Goal: Information Seeking & Learning: Compare options

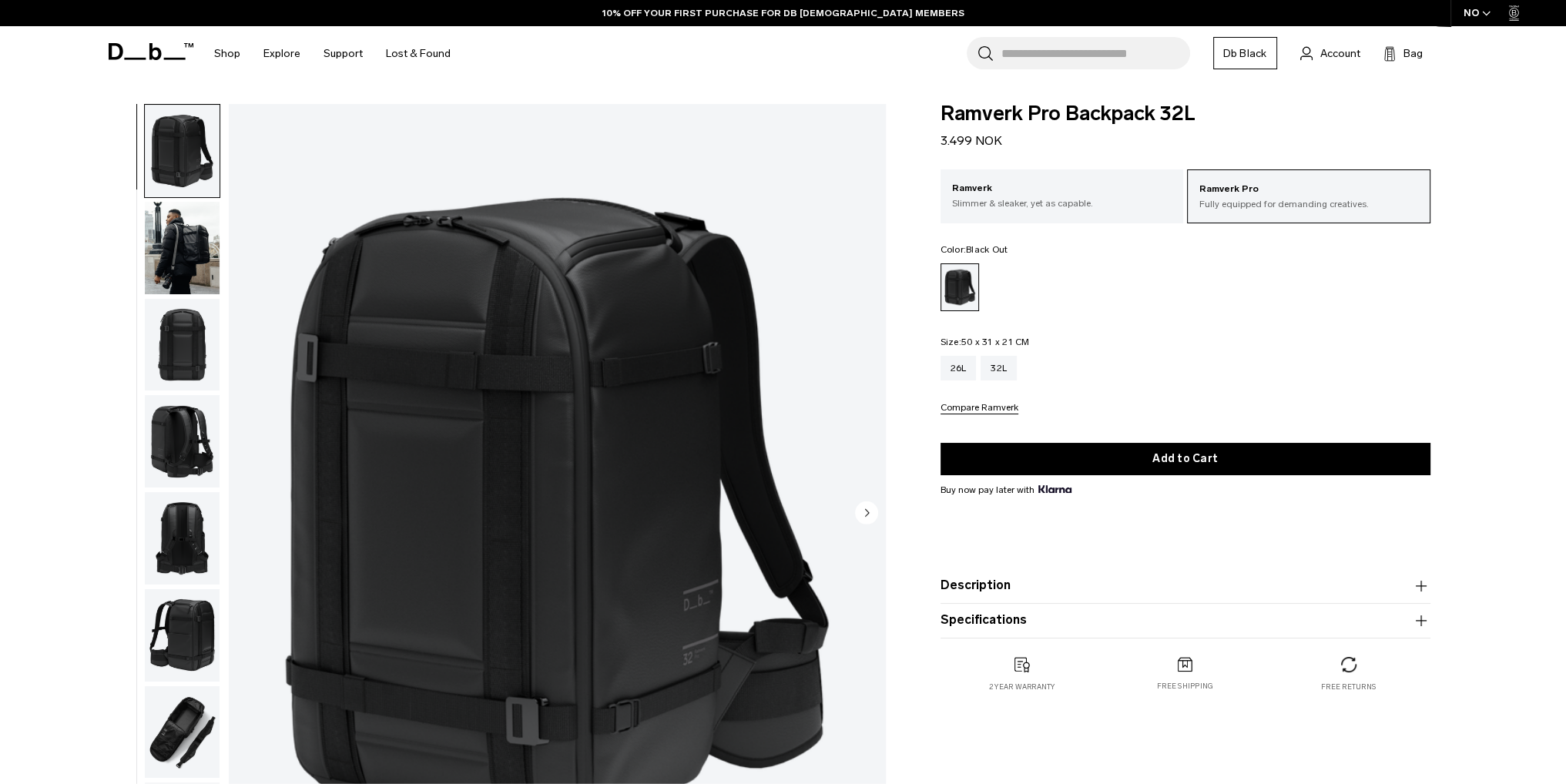
click at [1047, 58] on input "Search for Bags, Luggage..." at bounding box center [1096, 53] width 189 height 33
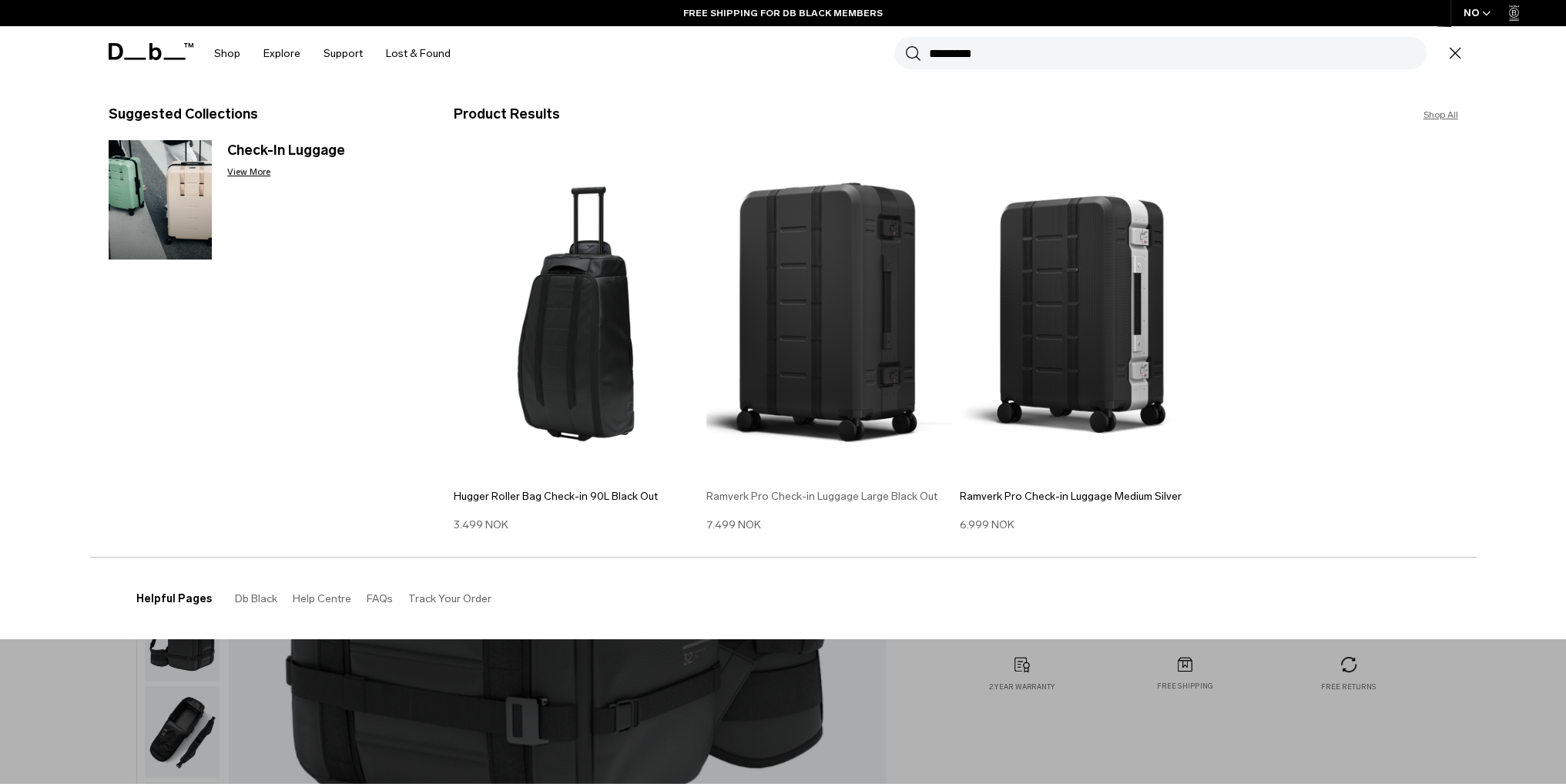
type input "********"
click at [802, 334] on img at bounding box center [829, 314] width 246 height 331
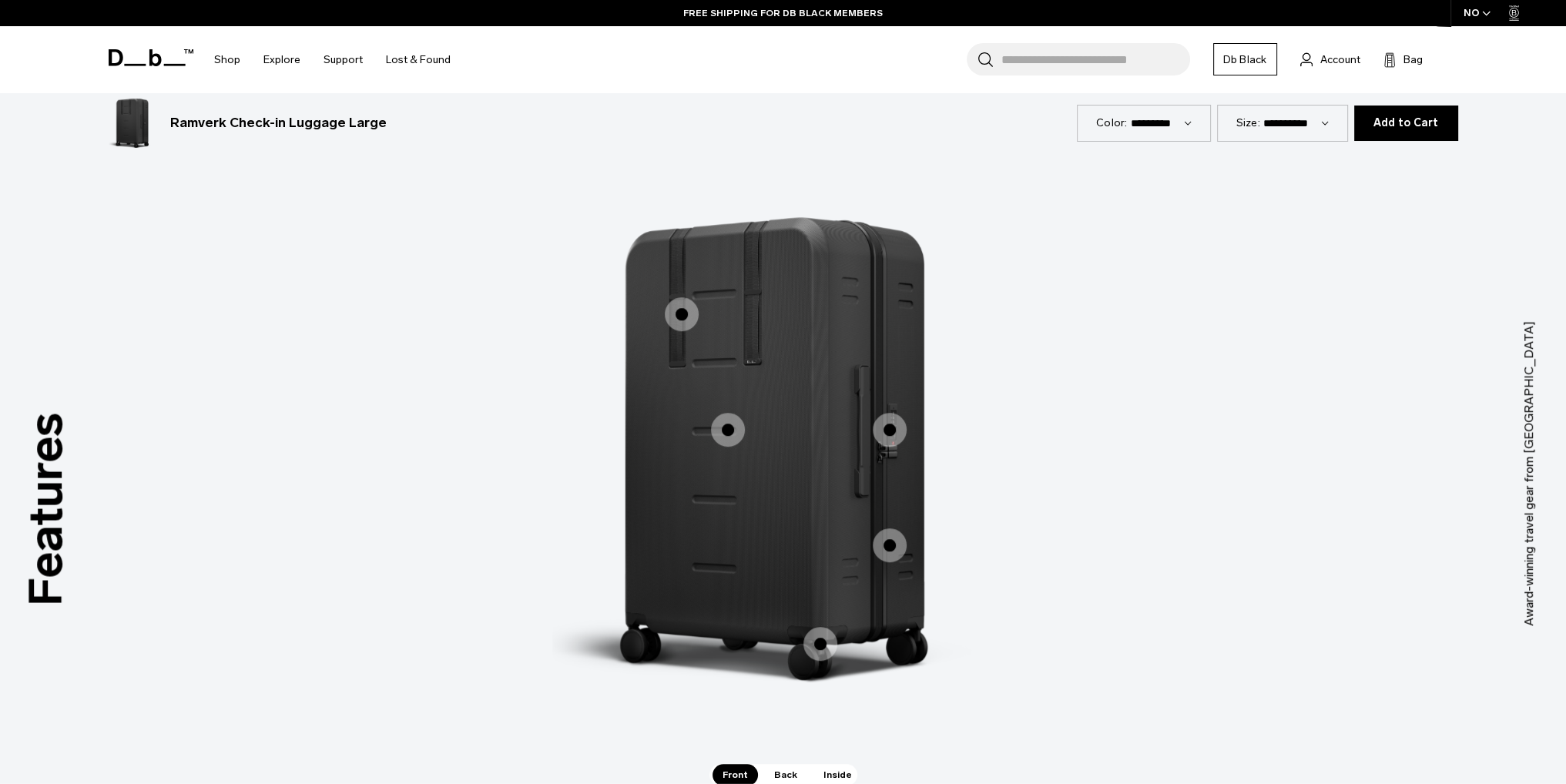
scroll to position [1386, 0]
click at [684, 318] on span "1 / 3" at bounding box center [681, 315] width 34 height 34
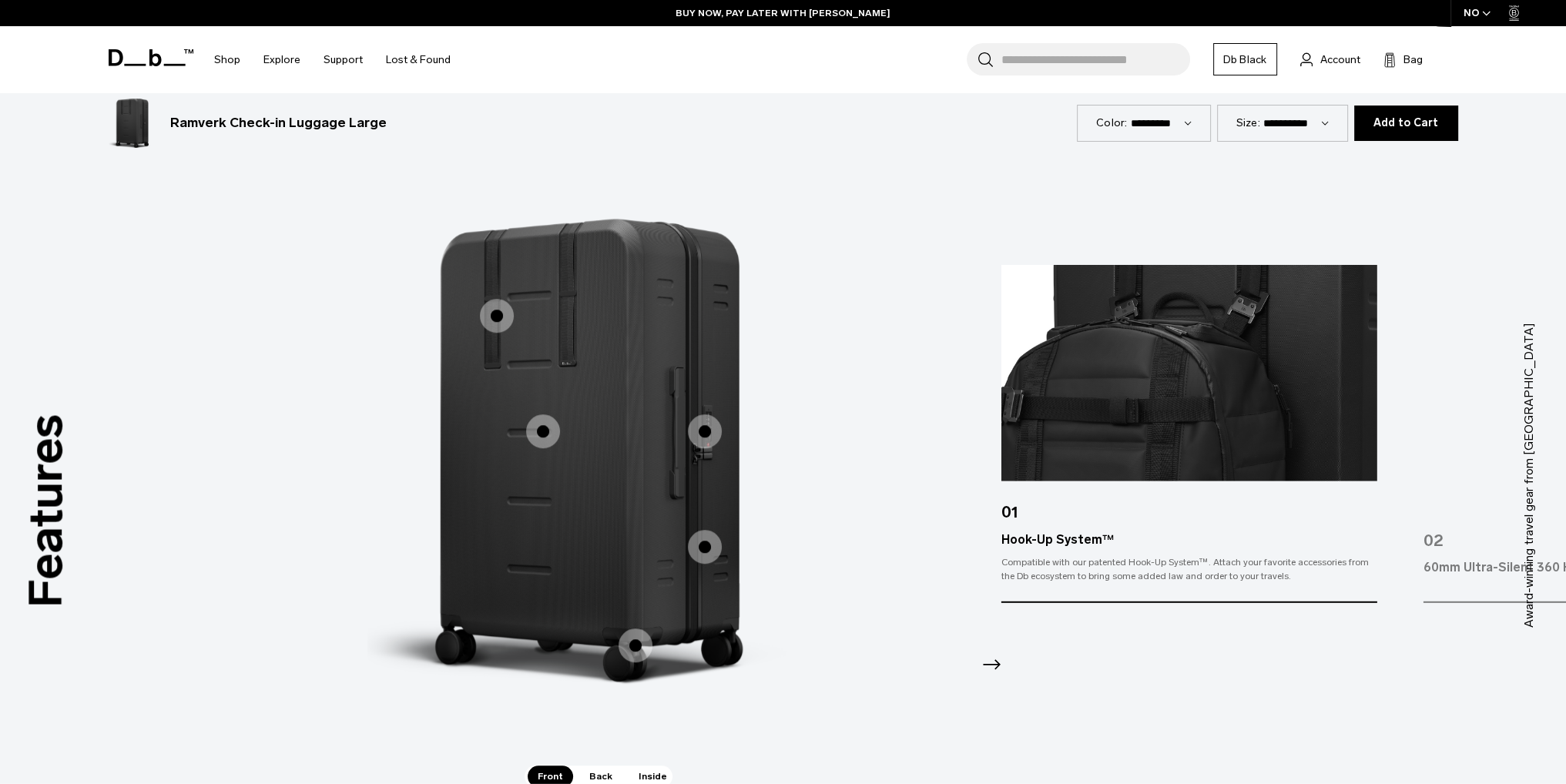
click at [1075, 557] on div "Compatible with our patented Hook-Up System™. Attach your favorite accessories …" at bounding box center [1190, 568] width 376 height 28
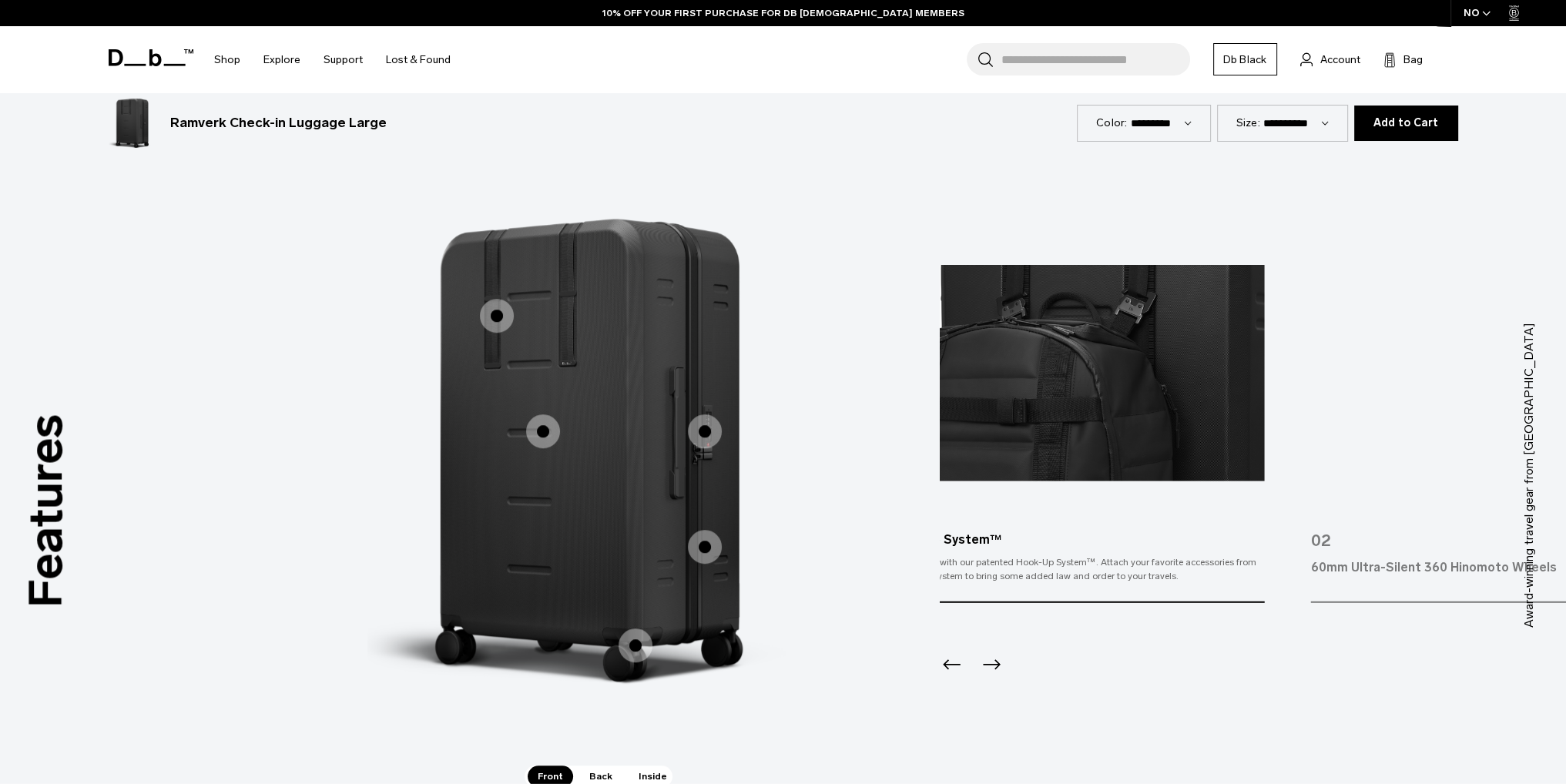
click at [1139, 563] on div "Compatible with our patented Hook-Up System™. Attach your favorite accessories …" at bounding box center [1076, 568] width 376 height 28
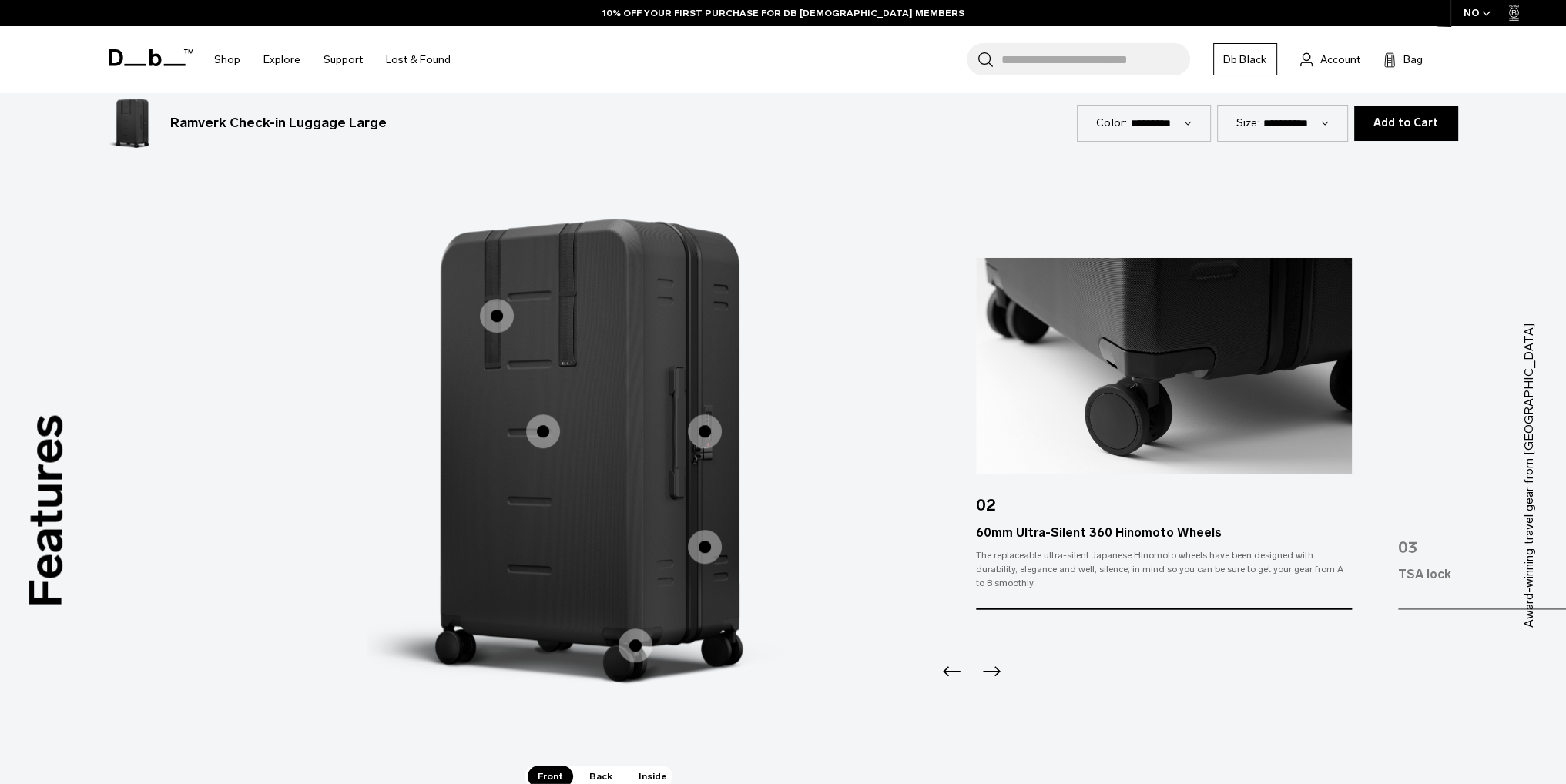
click at [1253, 569] on div "The replaceable ultra-silent Japanese Hinomoto wheels have been designed with d…" at bounding box center [1164, 568] width 376 height 42
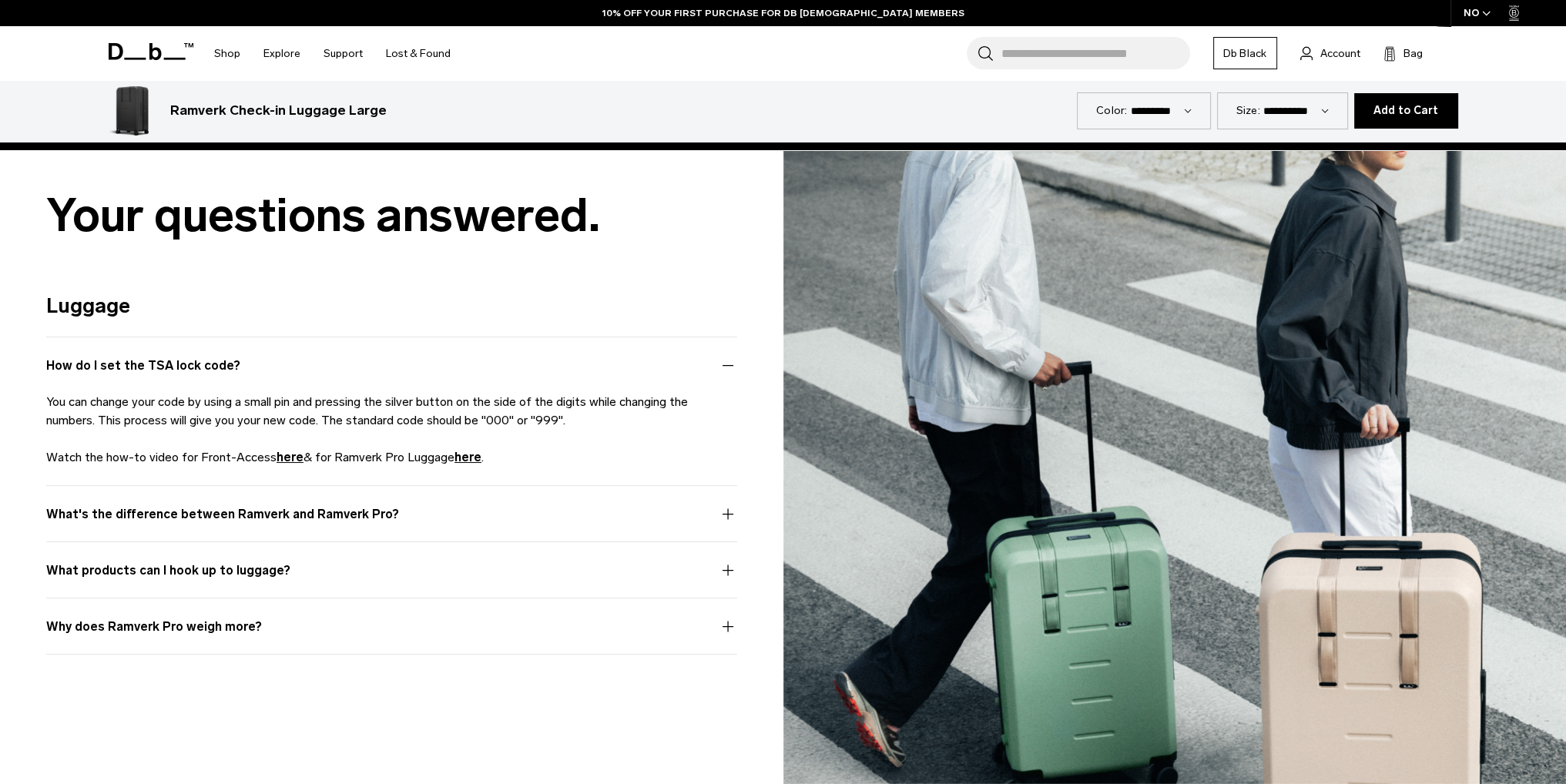
scroll to position [3850, 0]
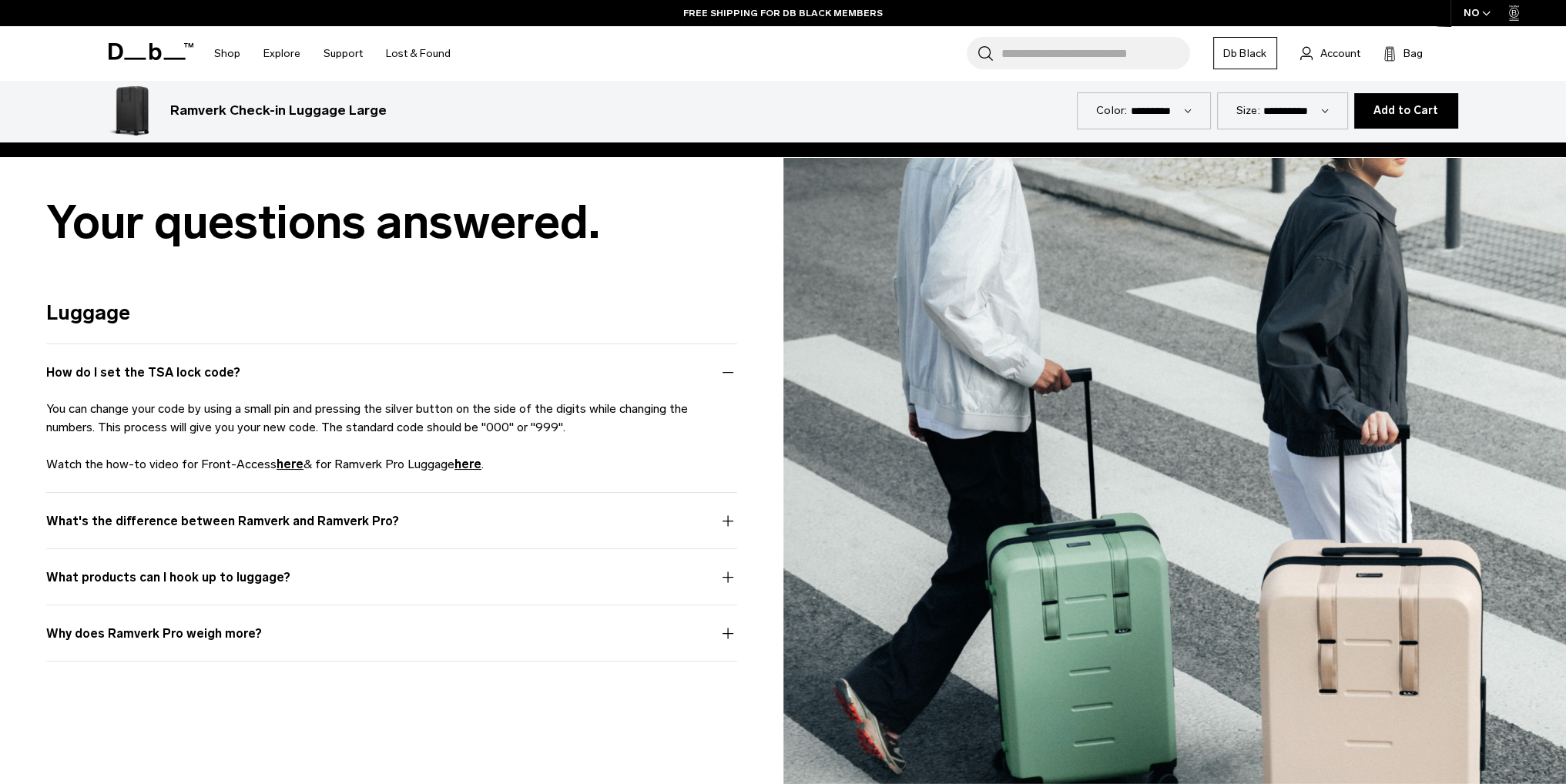
click at [284, 576] on button "What products can I hook up to luggage?" at bounding box center [392, 586] width 691 height 37
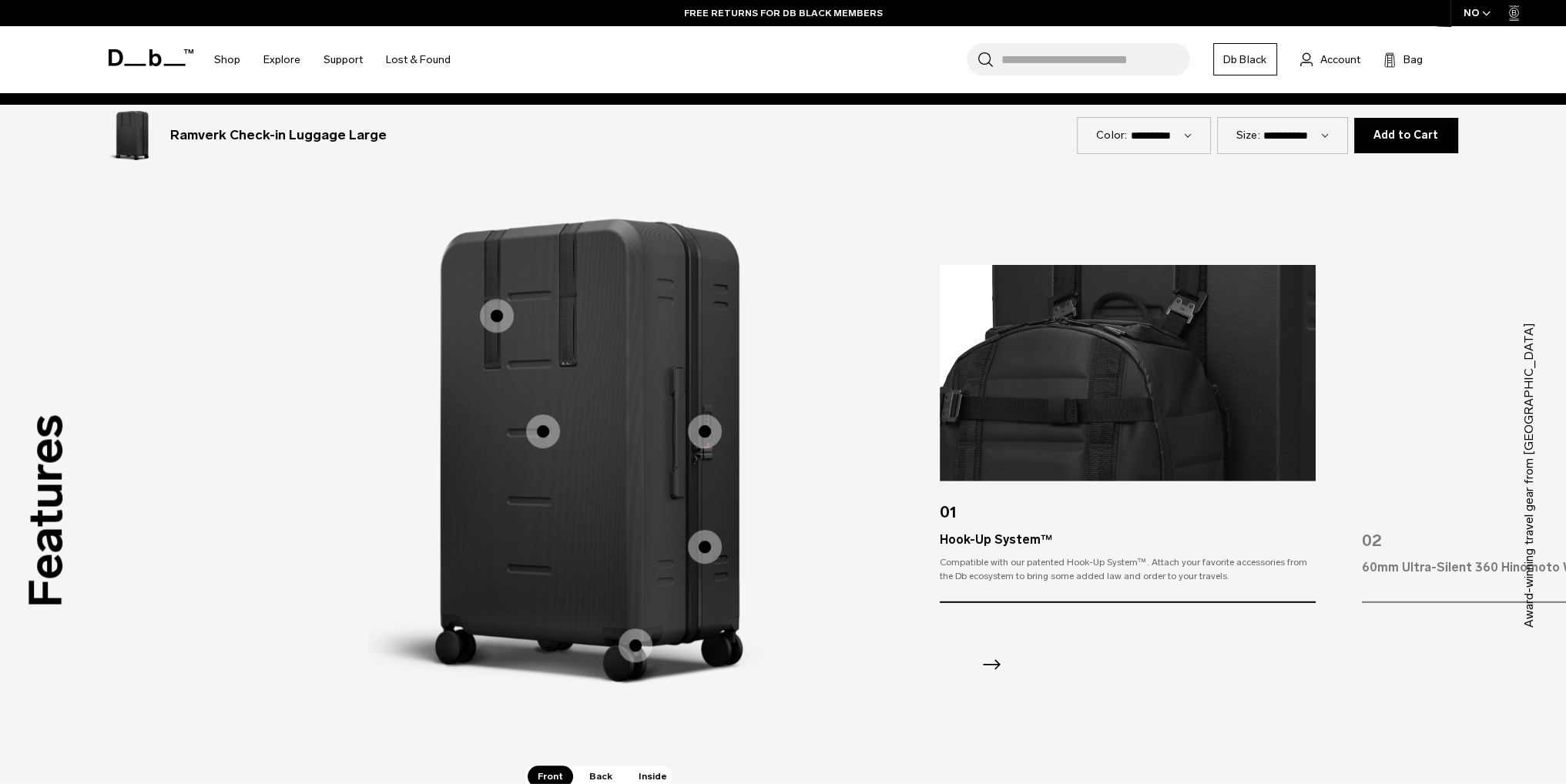
scroll to position [0, 0]
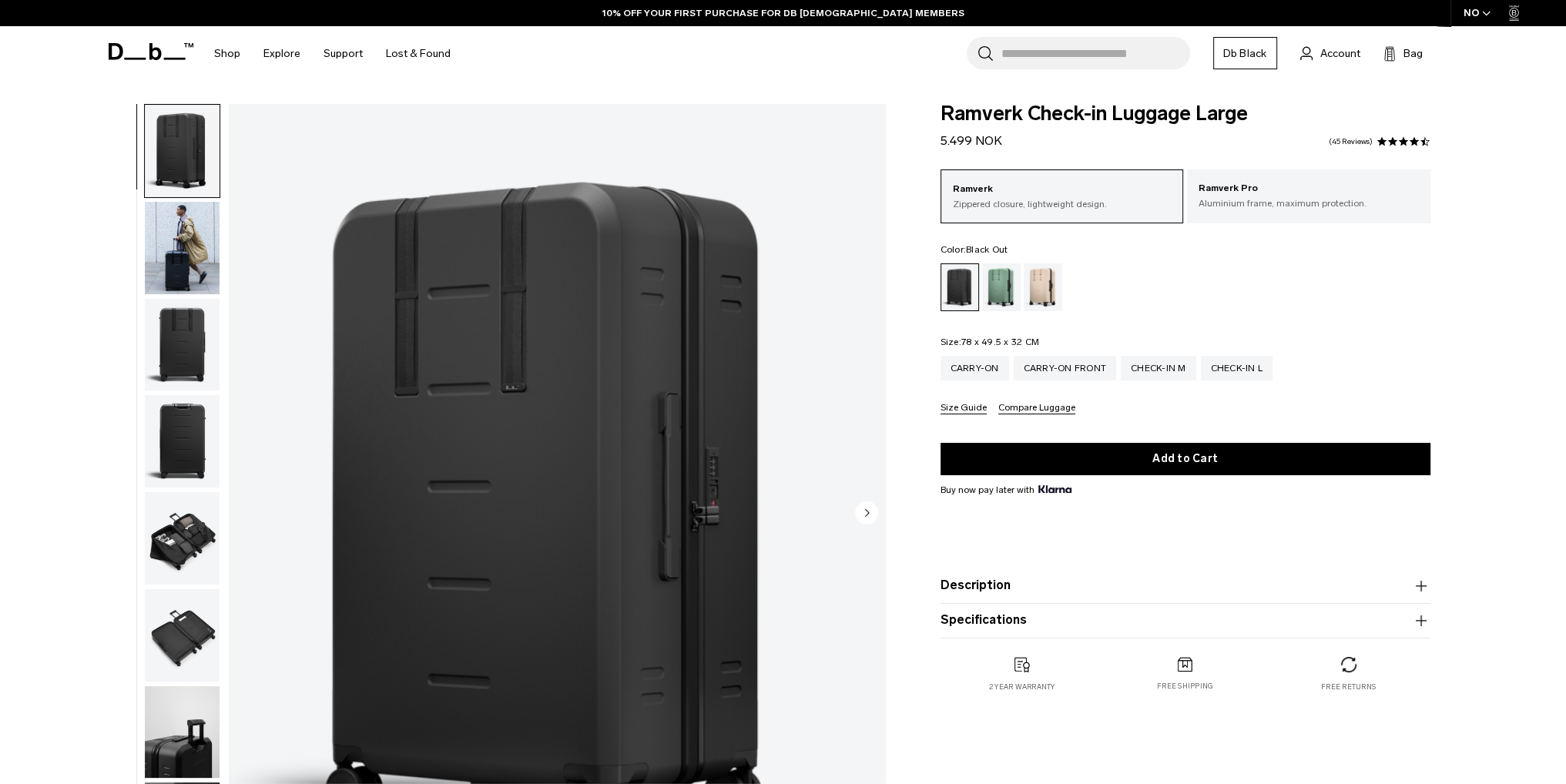
click at [1044, 65] on input "Search for Bags, Luggage..." at bounding box center [1096, 53] width 189 height 33
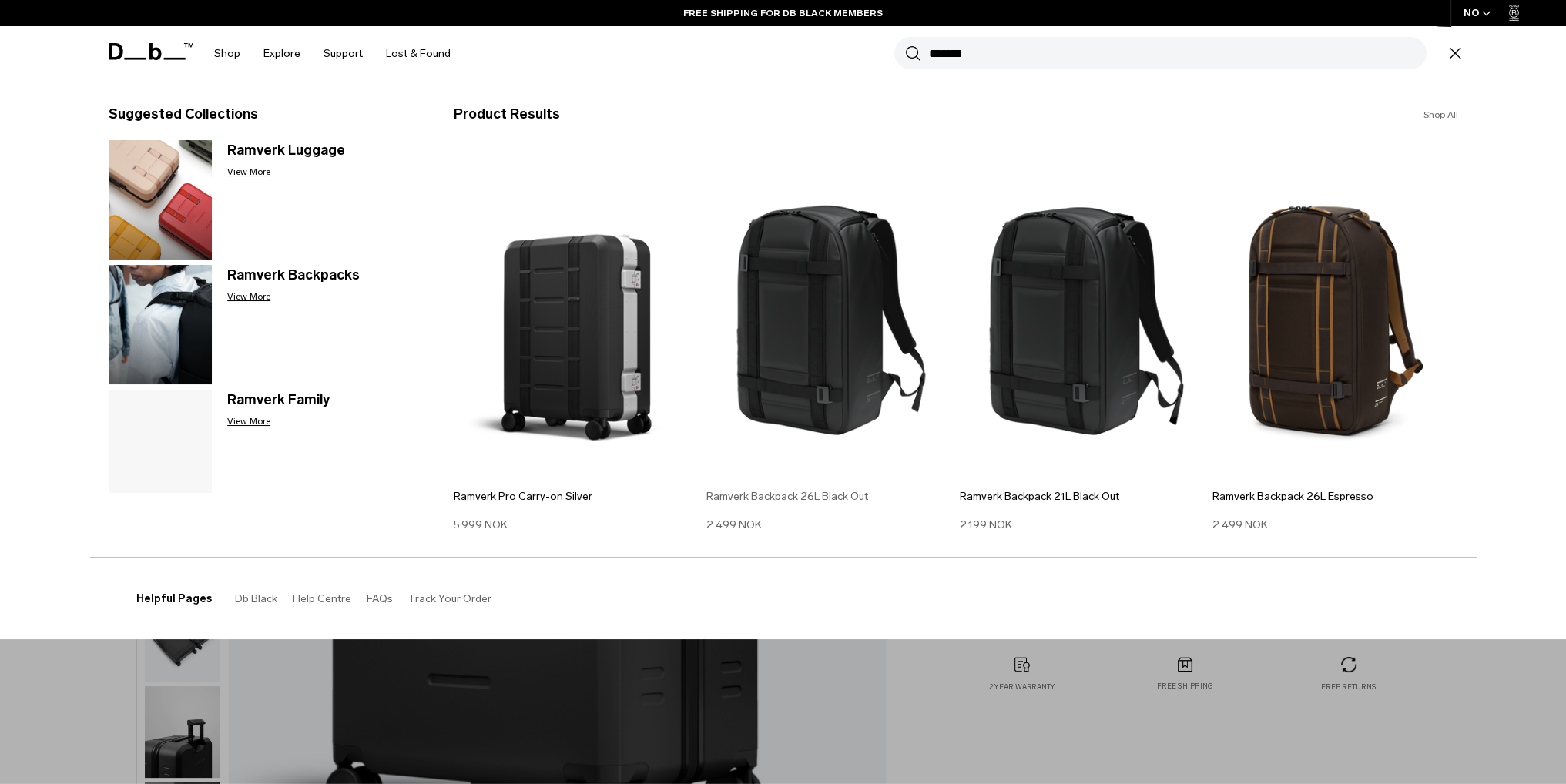
type input "*******"
click at [788, 495] on h3 "Ramverk Backpack 26L Black Out" at bounding box center [829, 497] width 246 height 16
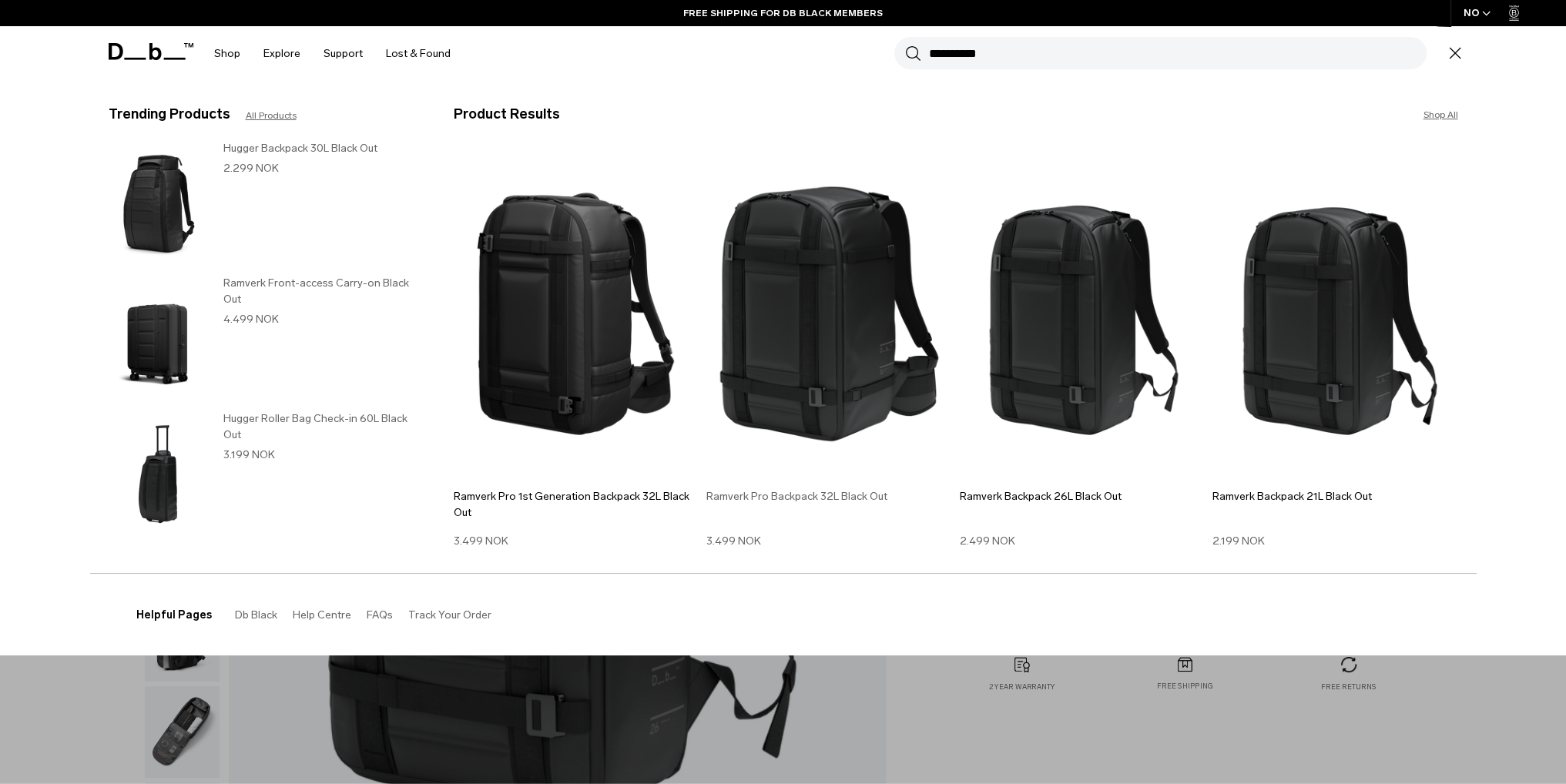
type input "**********"
click at [817, 495] on h3 "Ramverk Pro Backpack 32L Black Out" at bounding box center [829, 497] width 246 height 16
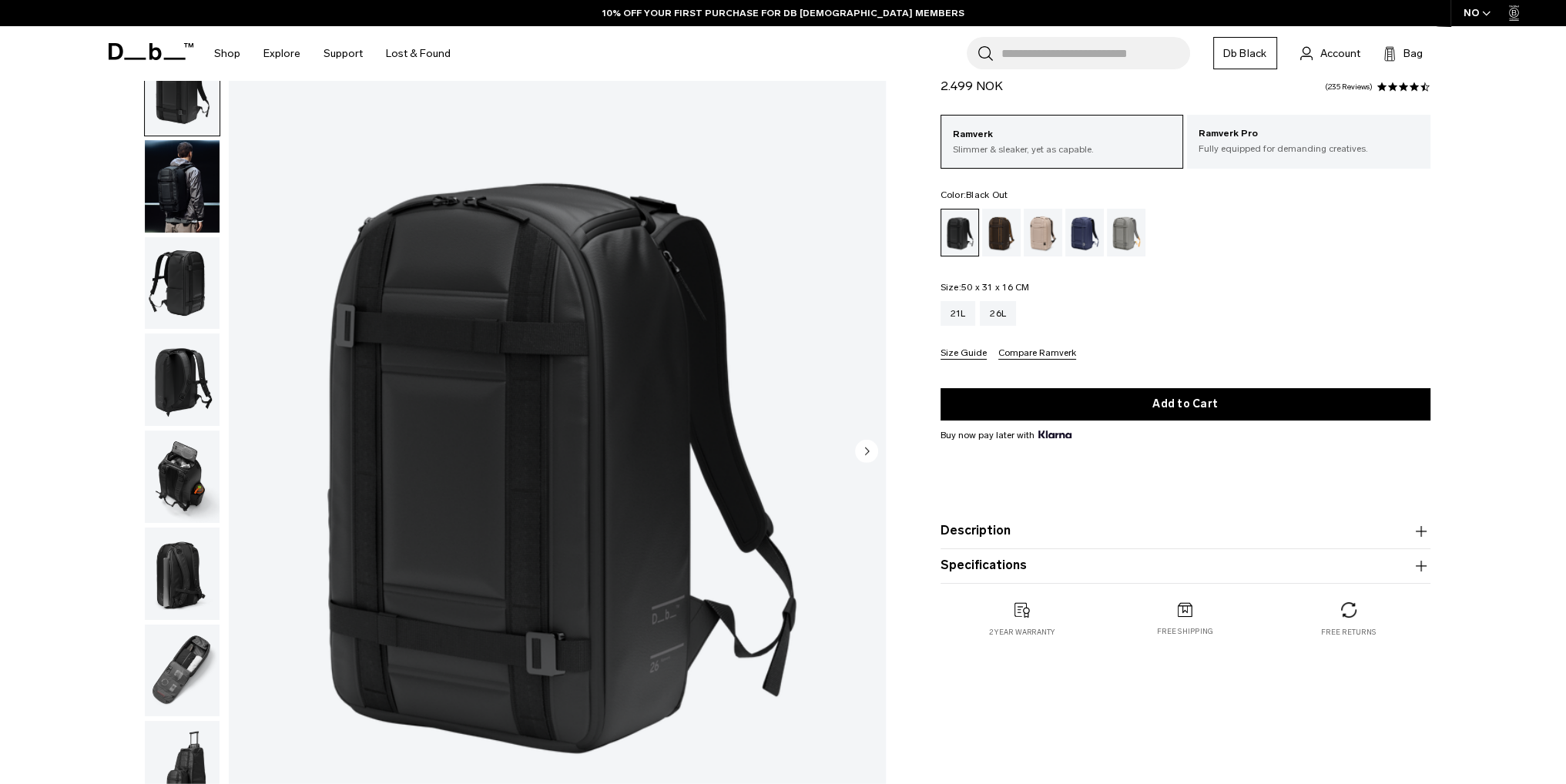
scroll to position [77, 0]
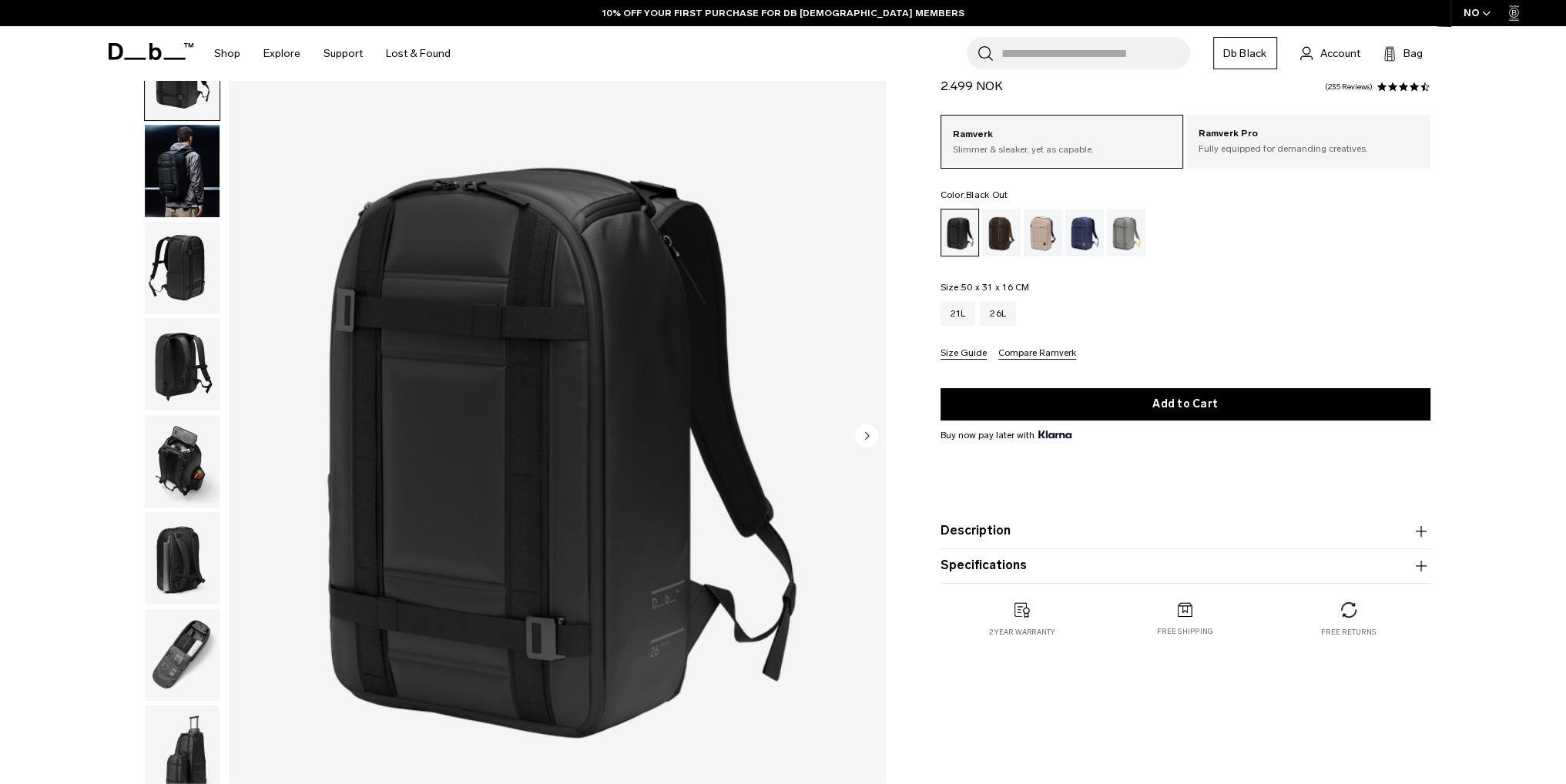
drag, startPoint x: 960, startPoint y: 285, endPoint x: 1029, endPoint y: 285, distance: 69.0
click at [1029, 285] on legend "Size: 50 x 31 x 16 CM Out of stock" at bounding box center [985, 287] width 90 height 9
click at [181, 352] on img "button" at bounding box center [182, 364] width 74 height 92
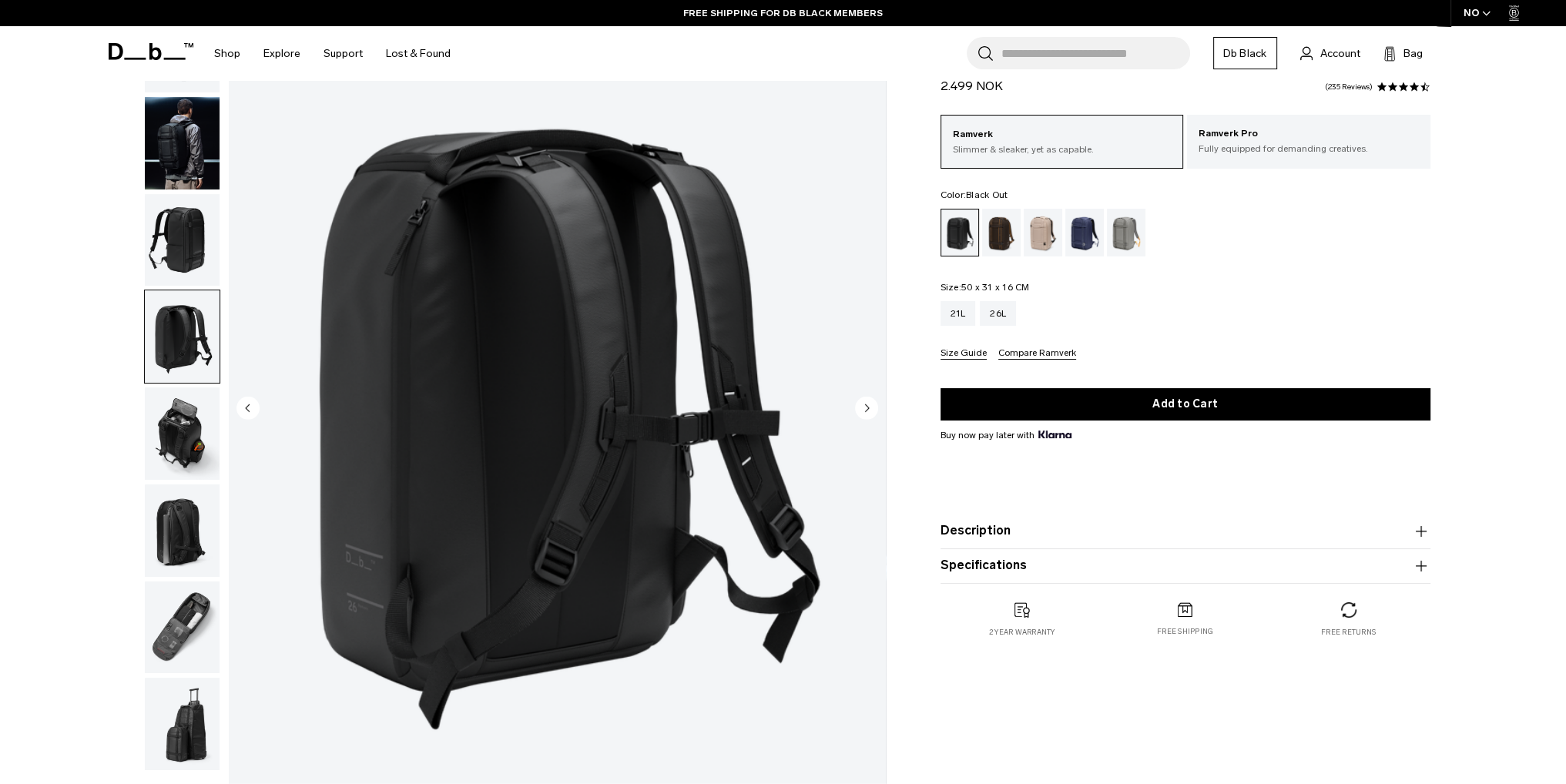
scroll to position [154, 0]
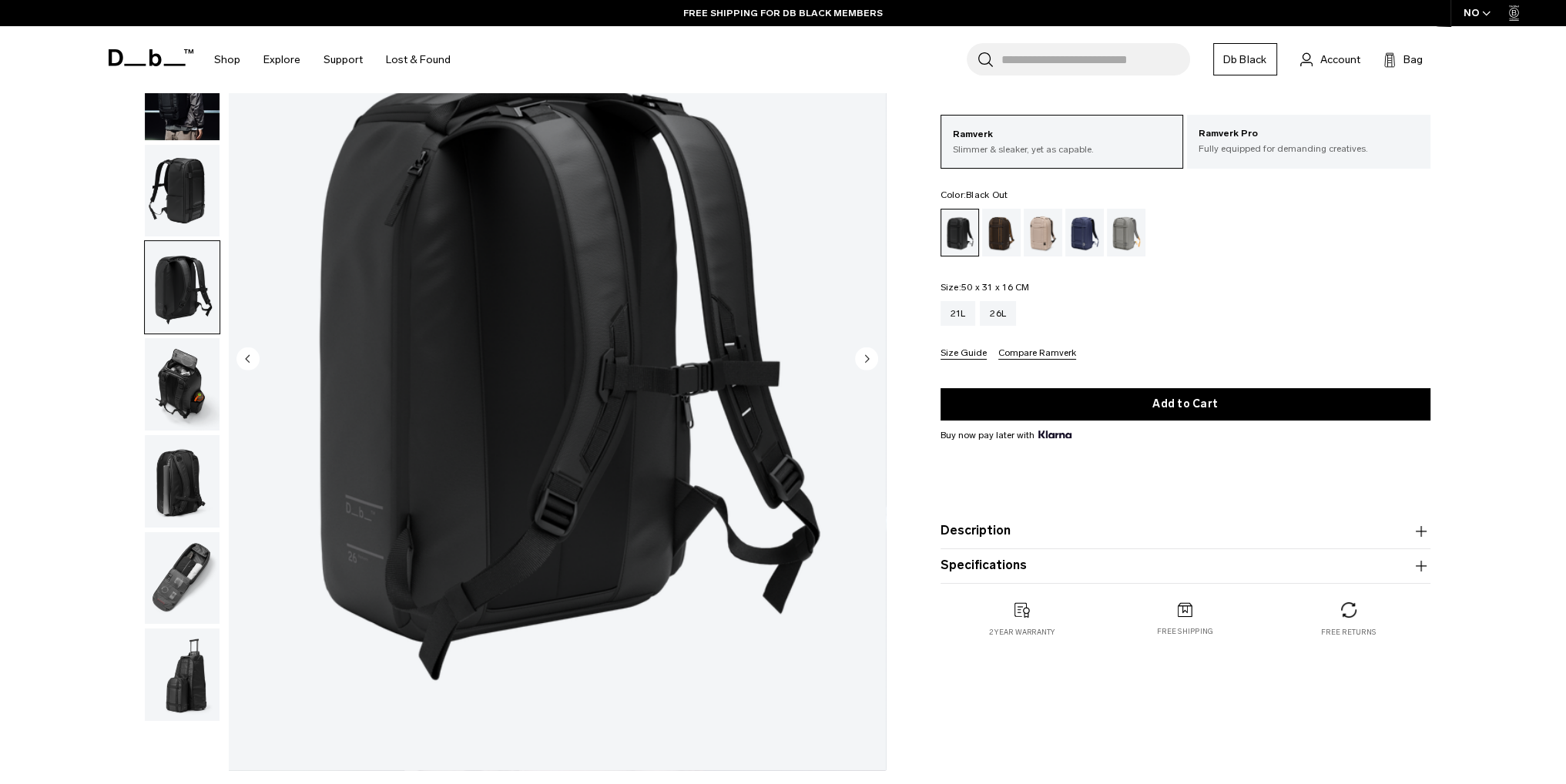
click at [176, 402] on img "button" at bounding box center [182, 384] width 74 height 92
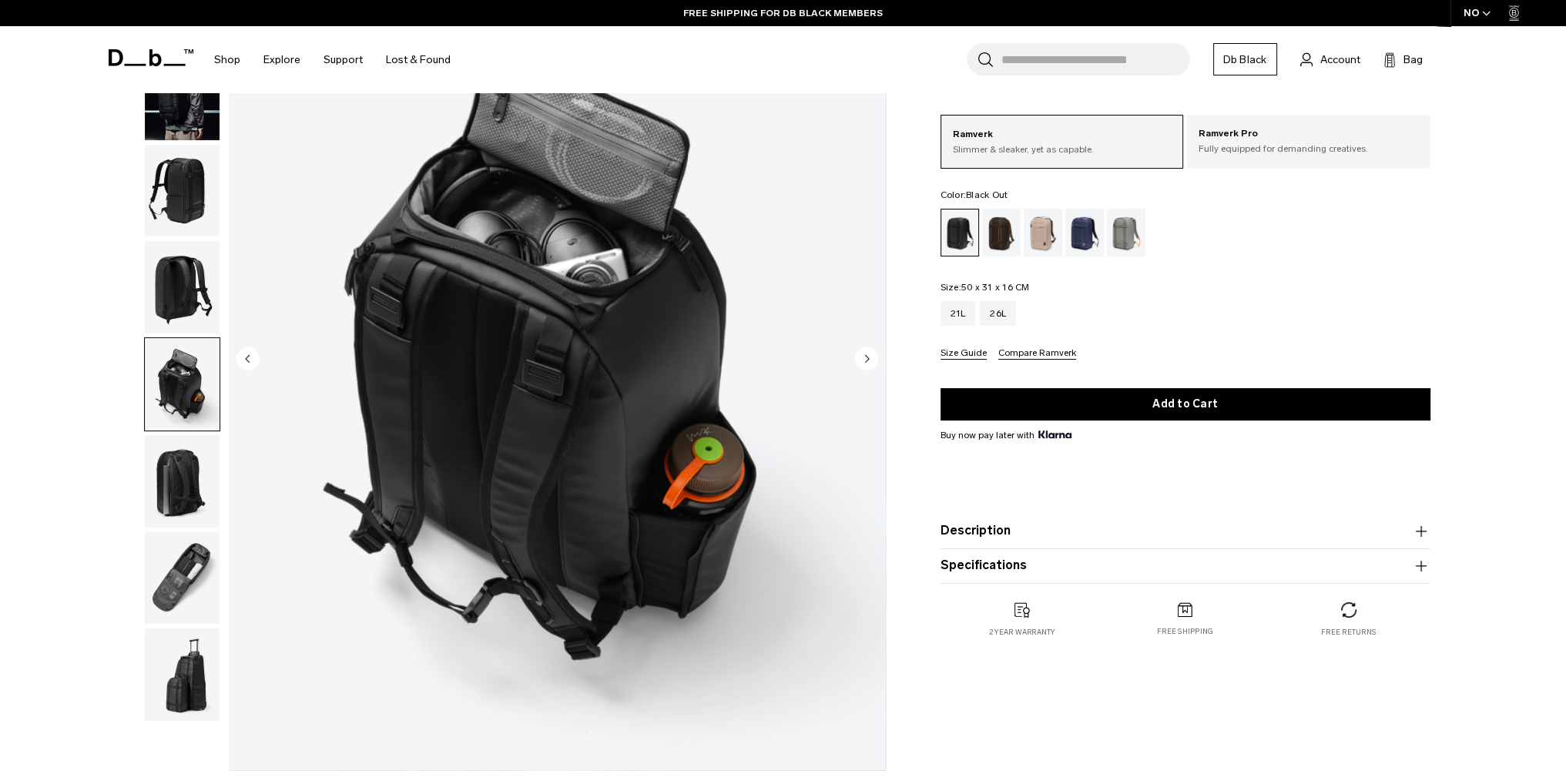
click at [540, 377] on img "5 / 8" at bounding box center [557, 360] width 657 height 820
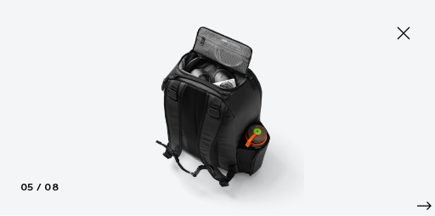
click at [398, 33] on icon at bounding box center [403, 33] width 20 height 20
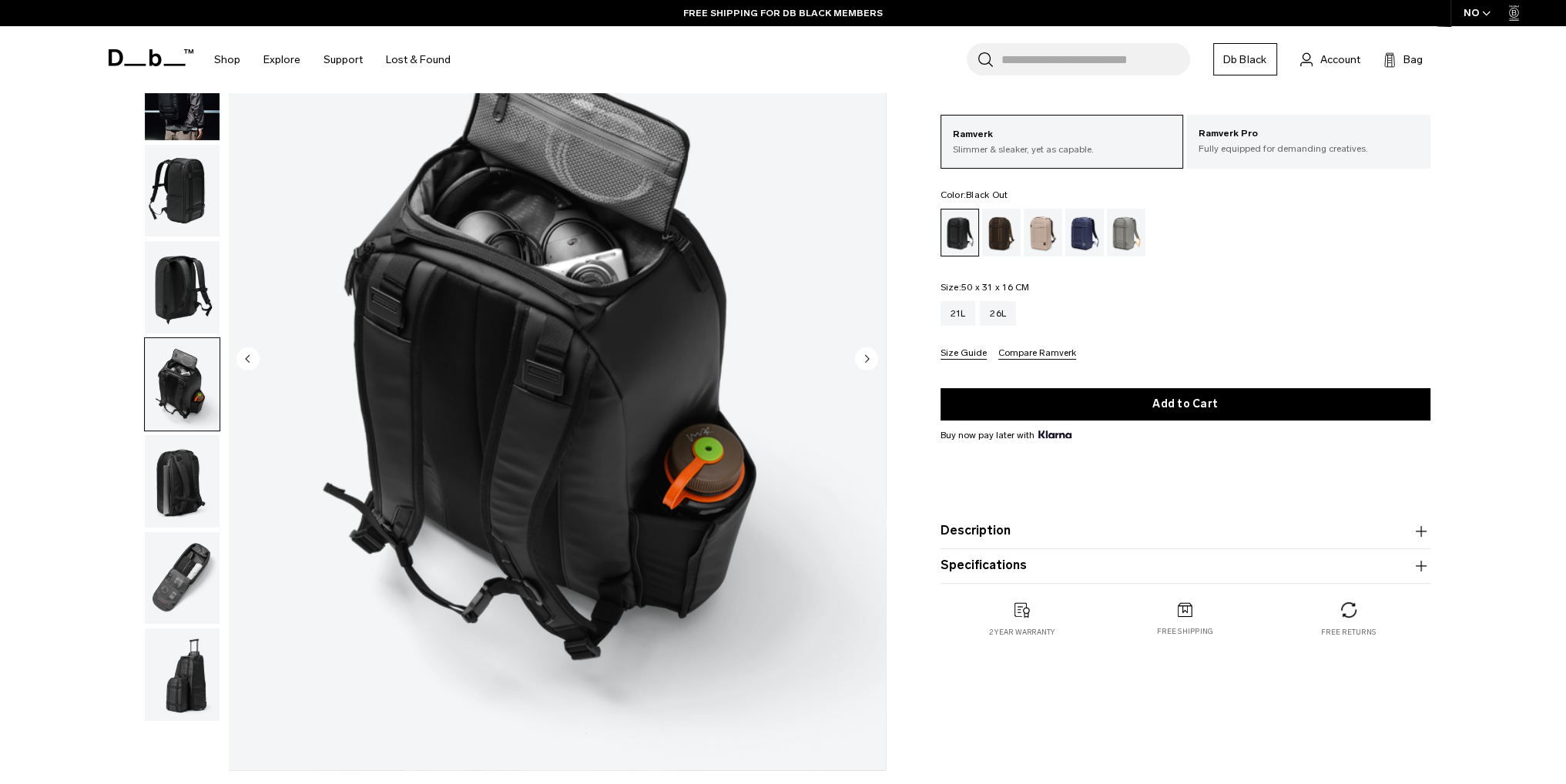
click at [863, 364] on circle "Next slide" at bounding box center [866, 357] width 23 height 23
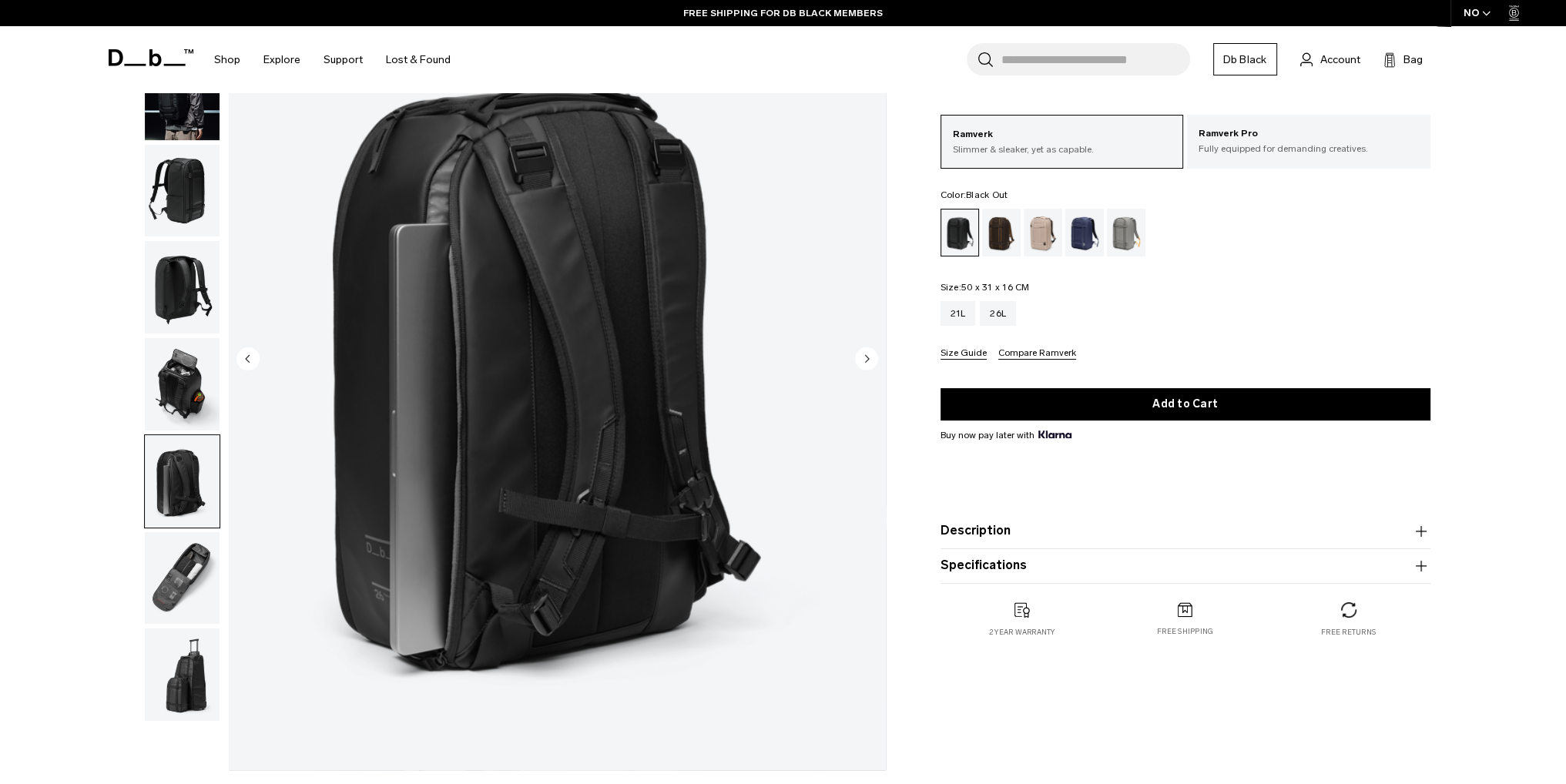
click at [863, 364] on circle "Next slide" at bounding box center [866, 357] width 23 height 23
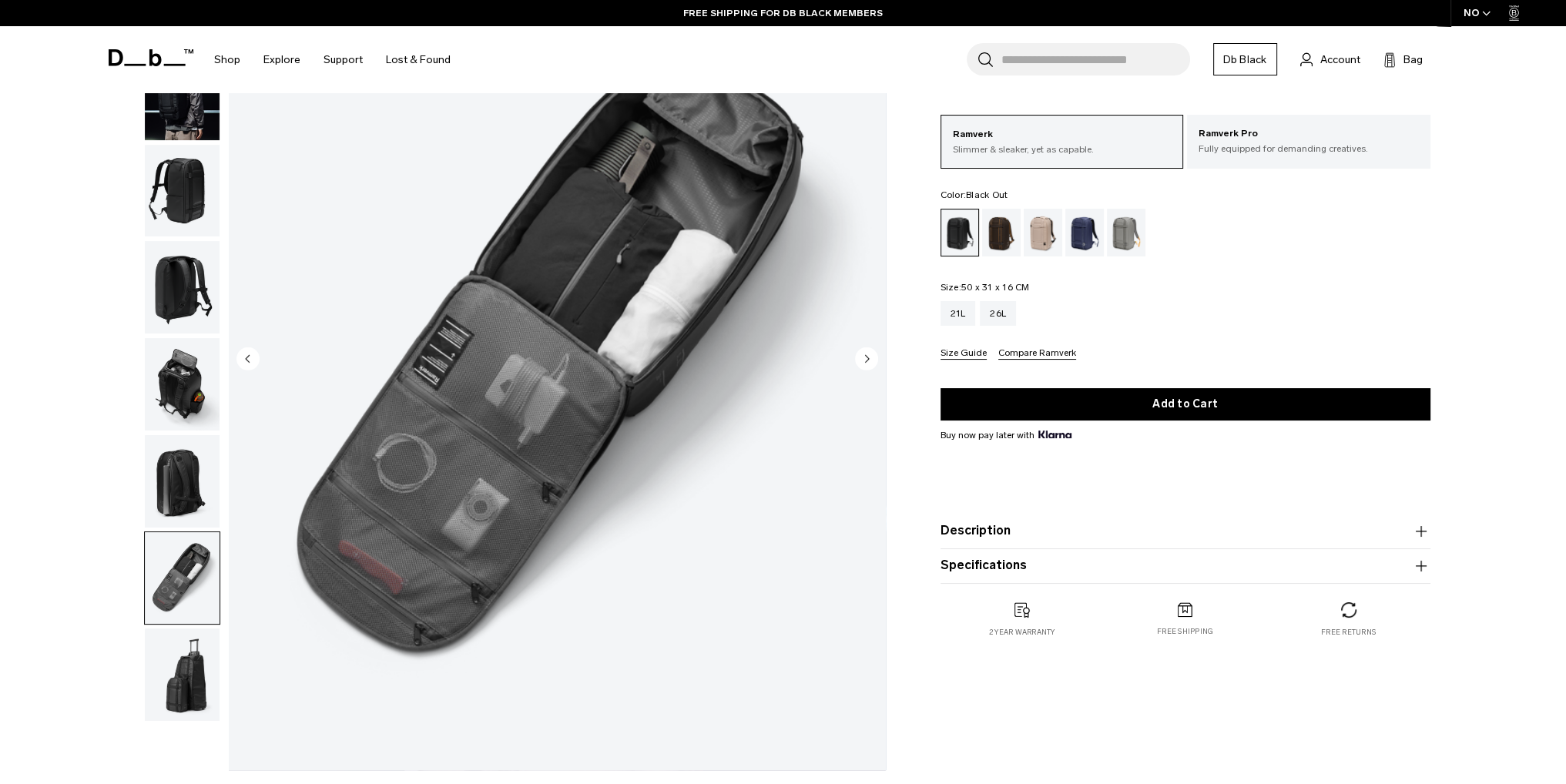
click at [863, 364] on circle "Next slide" at bounding box center [866, 357] width 23 height 23
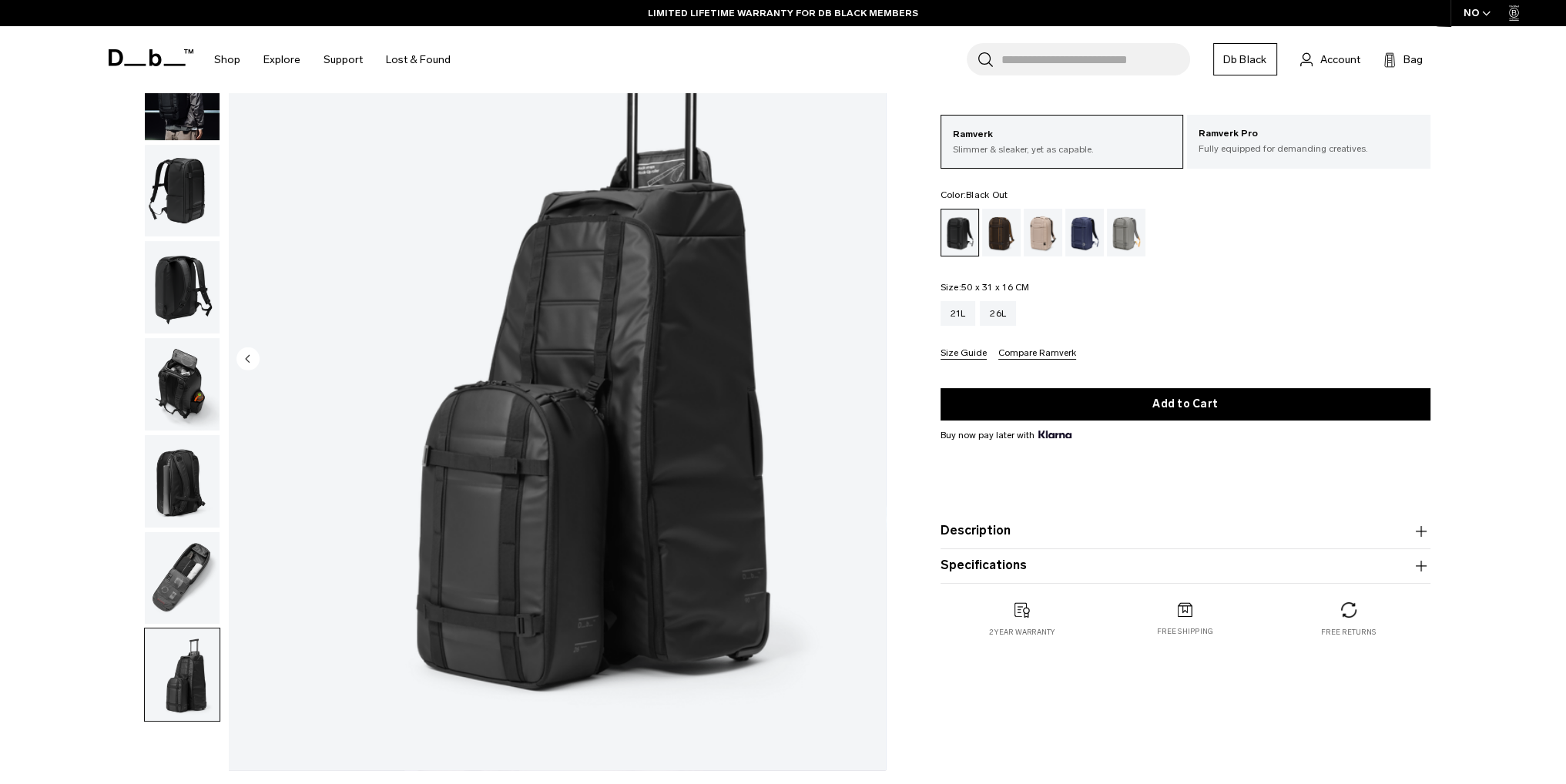
click at [78, 507] on div "**********" at bounding box center [783, 363] width 1566 height 828
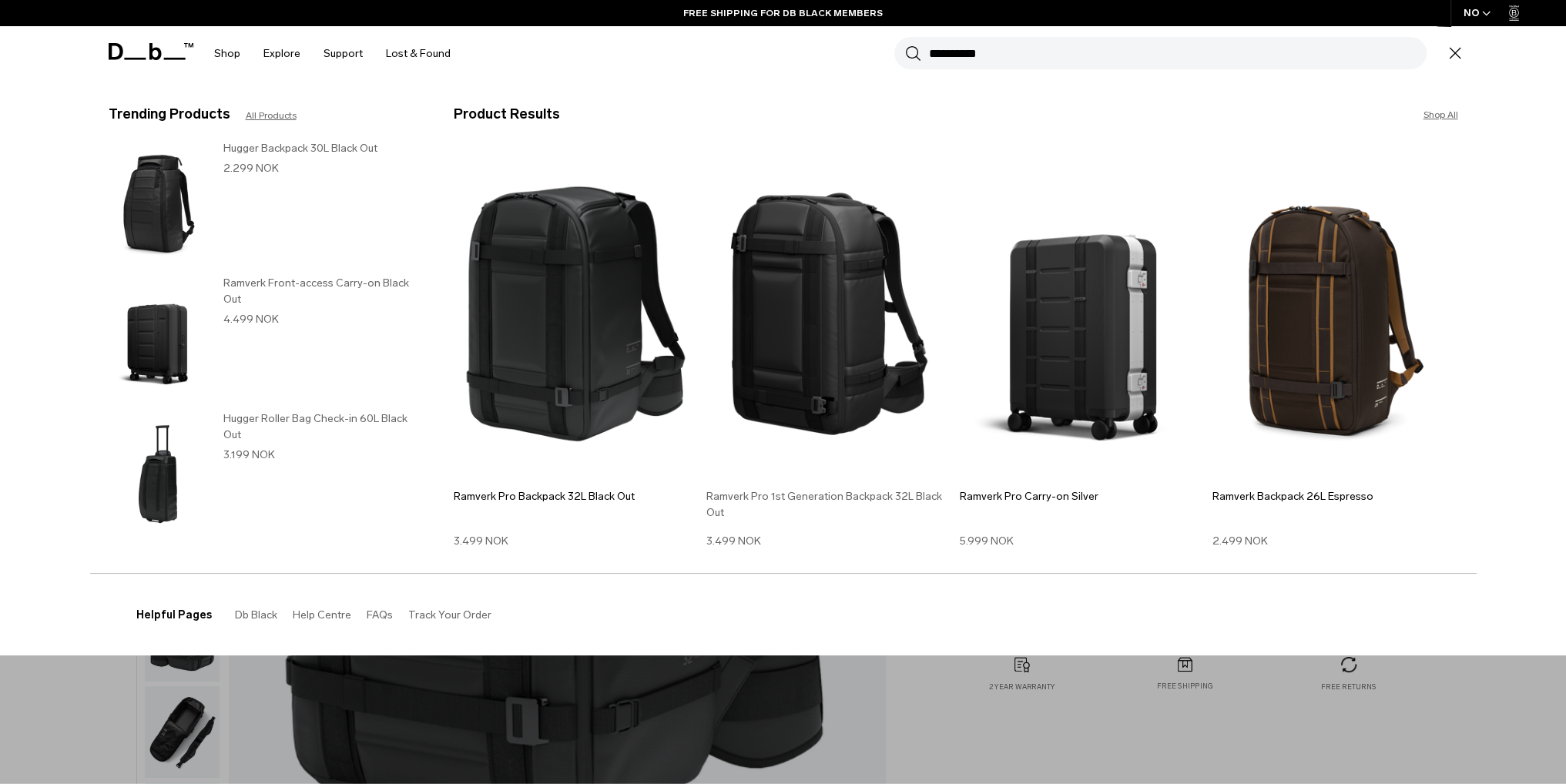
type input "**********"
click at [840, 497] on h3 "Ramverk Pro 1st Generation Backpack 32L Black Out" at bounding box center [829, 505] width 246 height 33
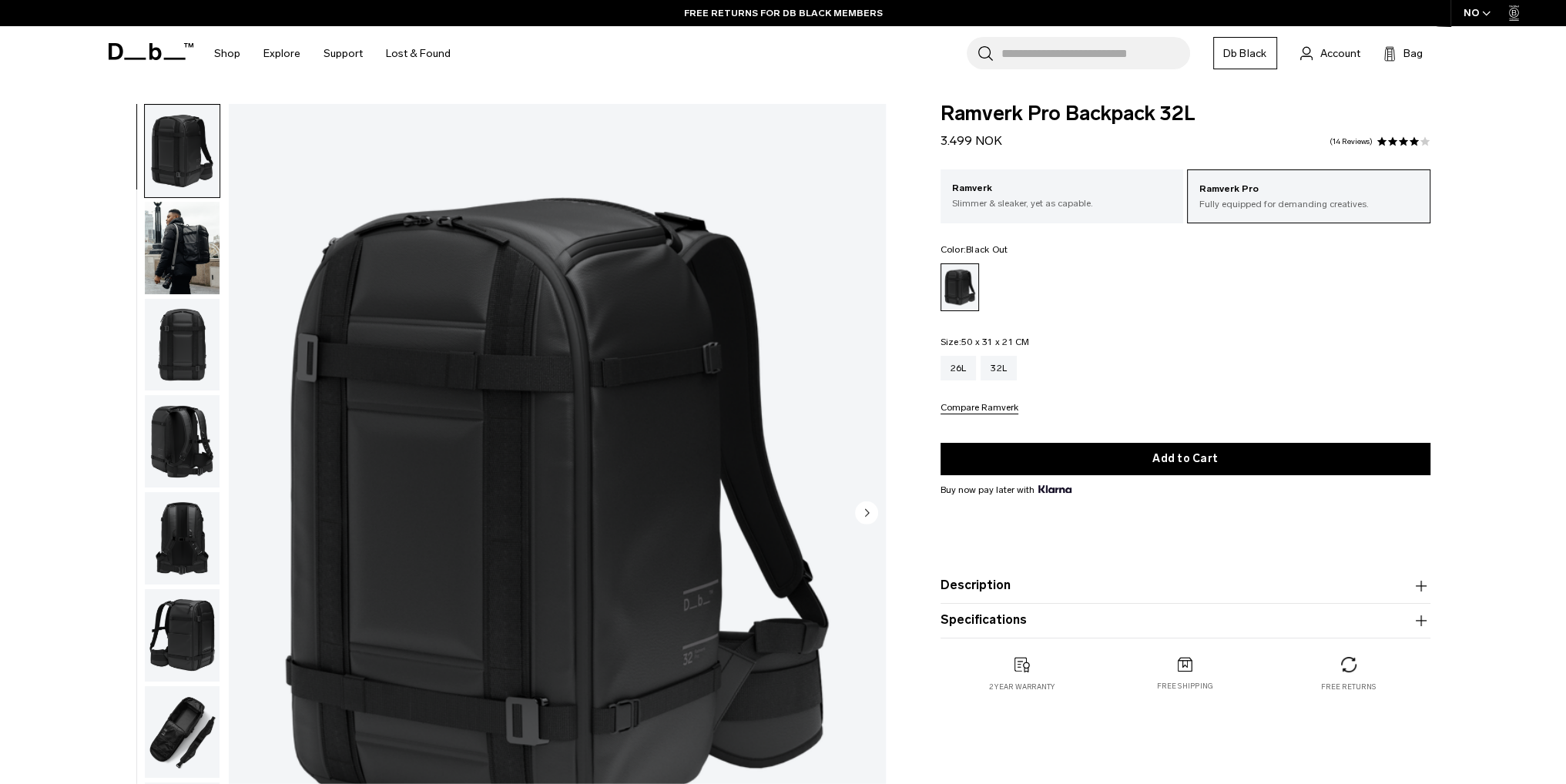
click at [863, 515] on circle "Next slide" at bounding box center [866, 511] width 23 height 23
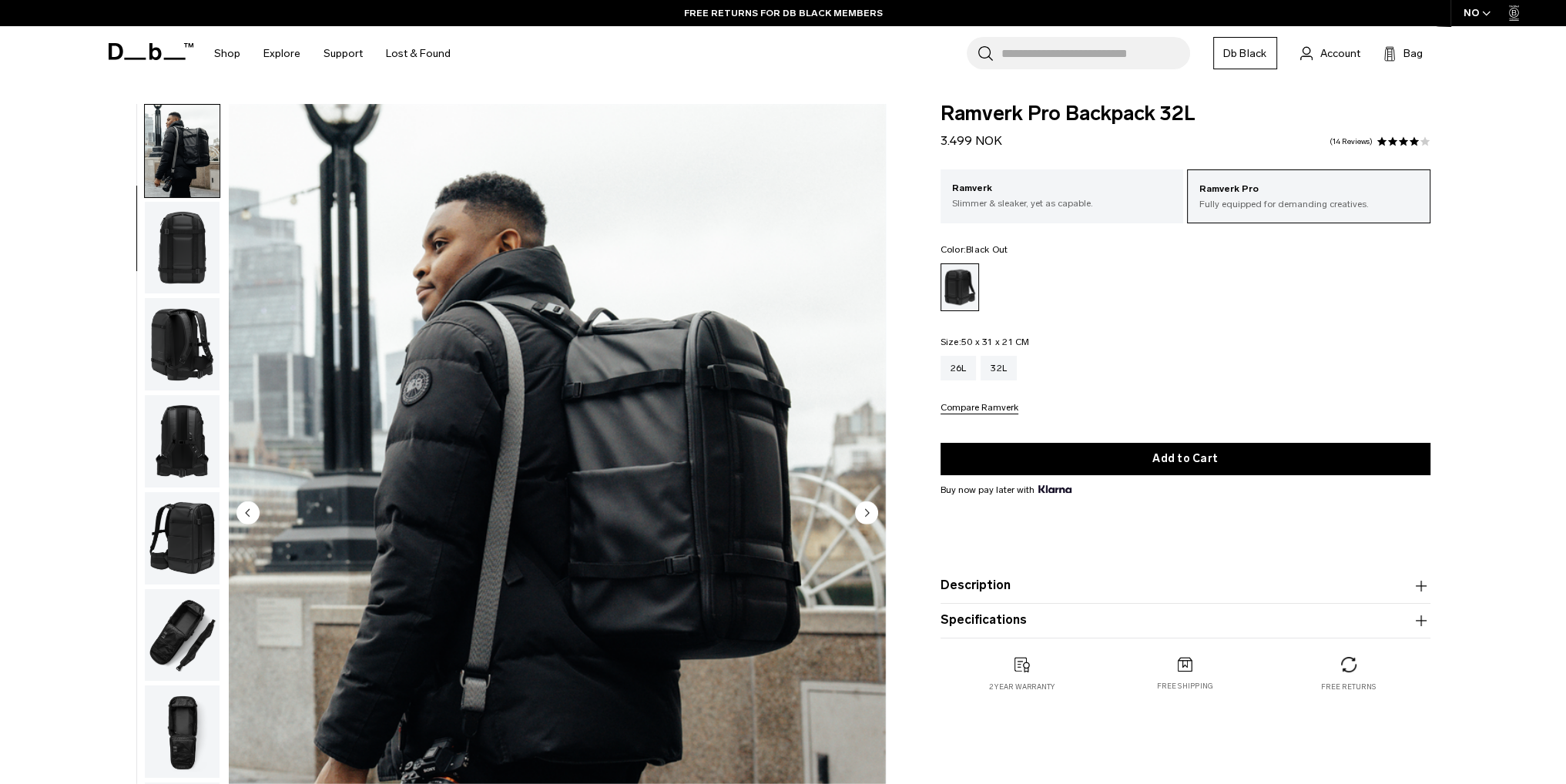
click at [866, 515] on icon "Next slide" at bounding box center [867, 513] width 4 height 7
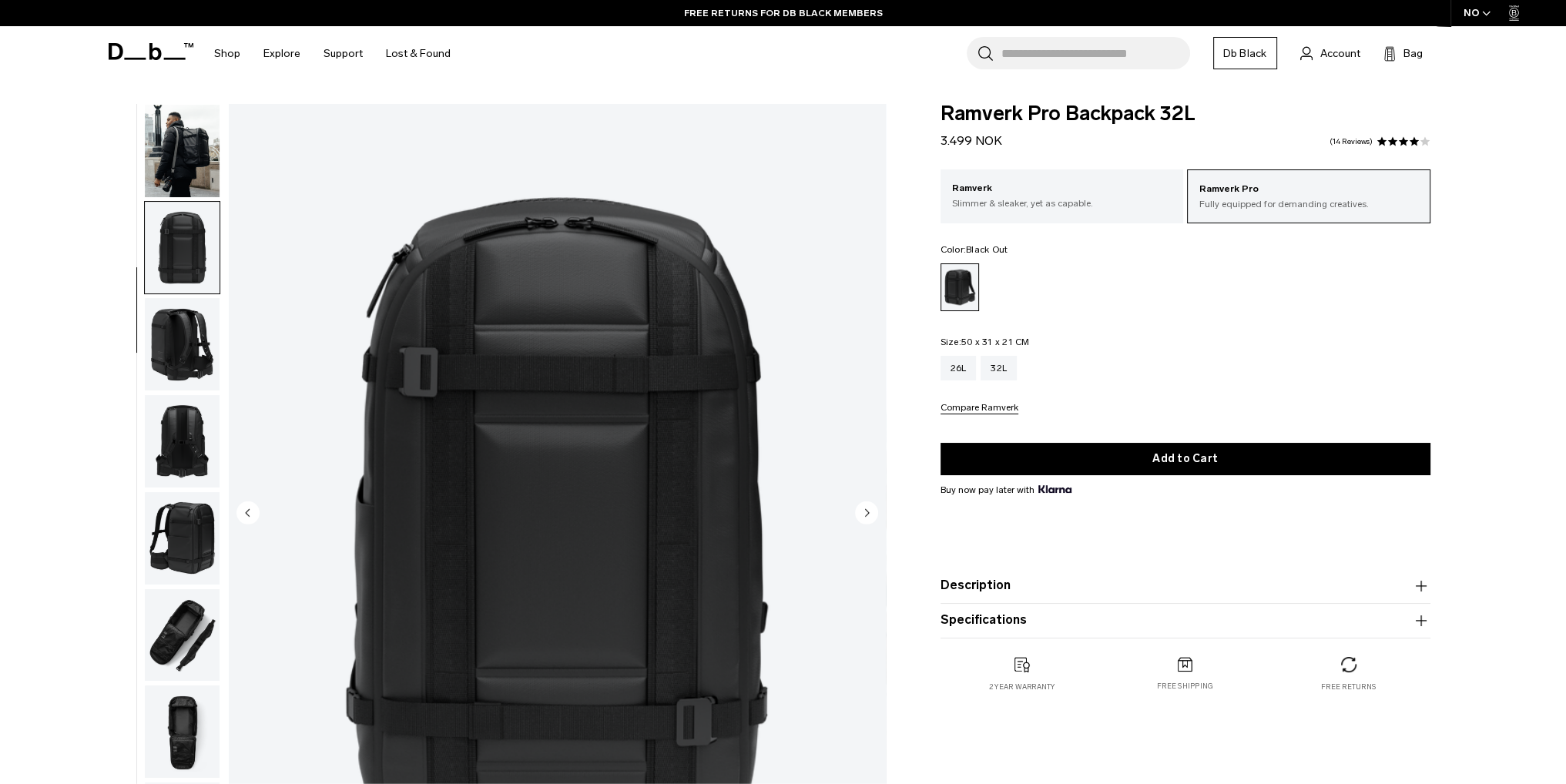
scroll to position [146, 0]
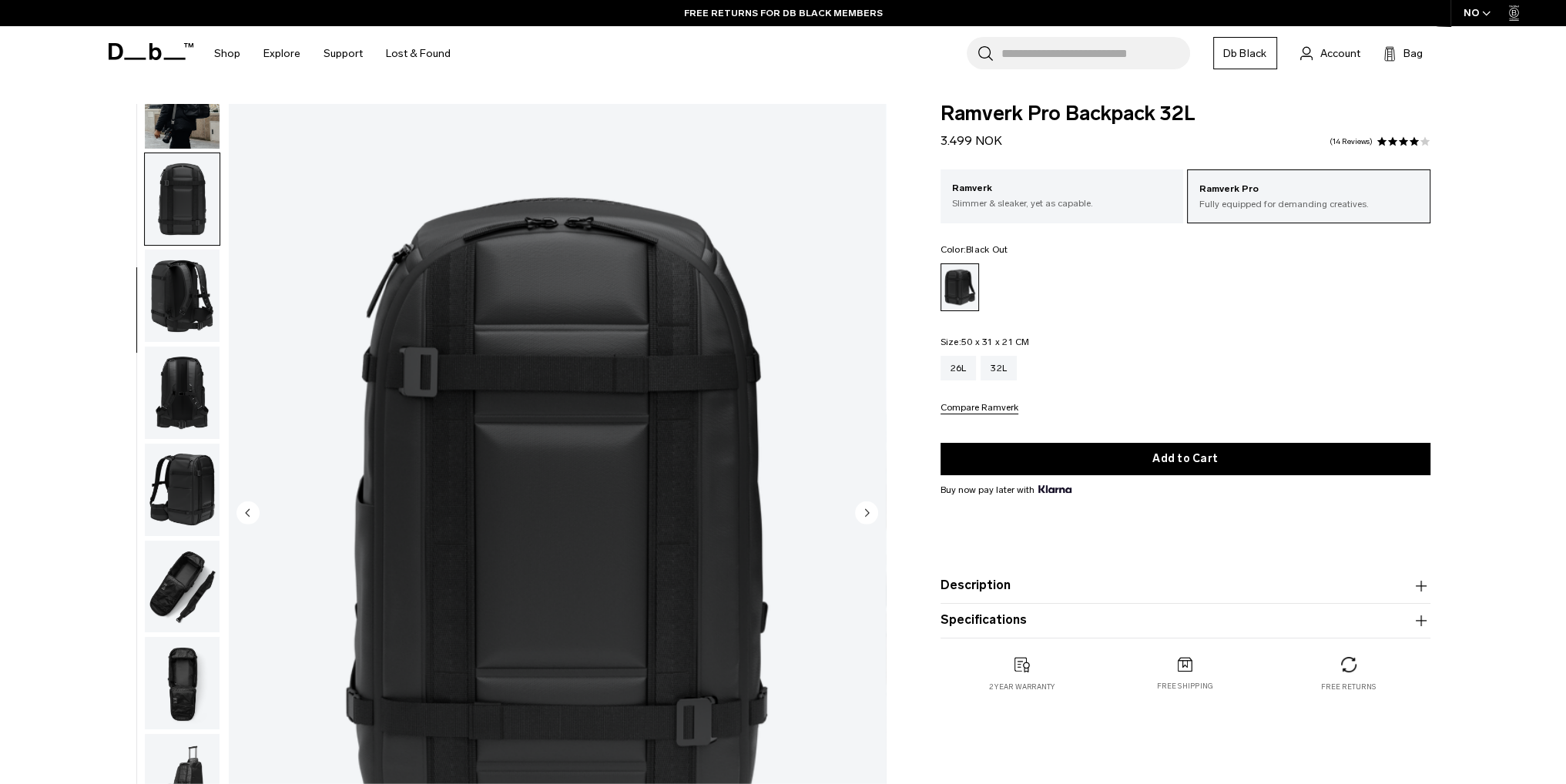
click at [866, 515] on icon "Next slide" at bounding box center [867, 513] width 4 height 7
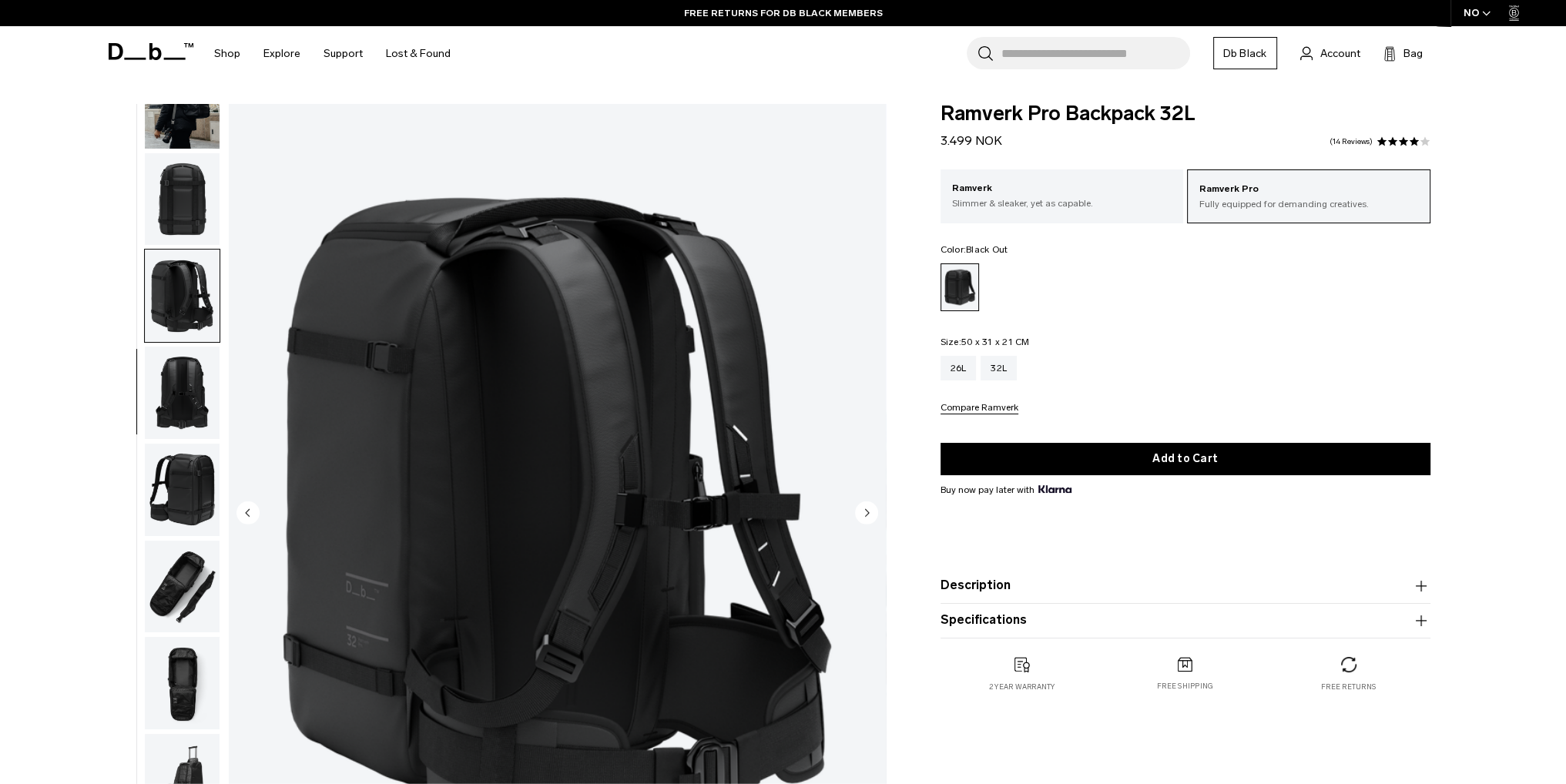
click at [868, 515] on circle "Next slide" at bounding box center [866, 511] width 23 height 23
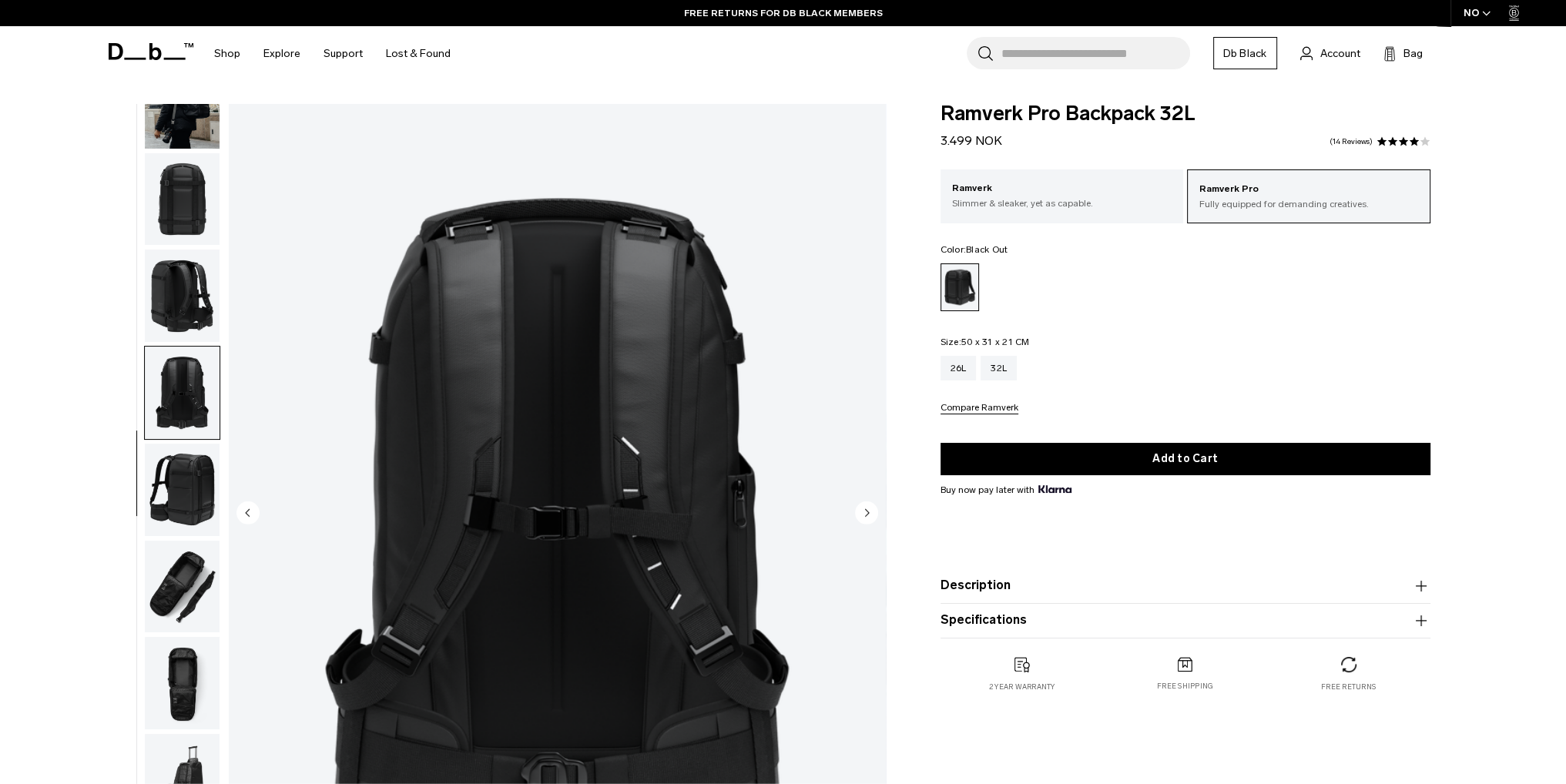
click at [258, 508] on icon "Previous slide" at bounding box center [248, 511] width 23 height 23
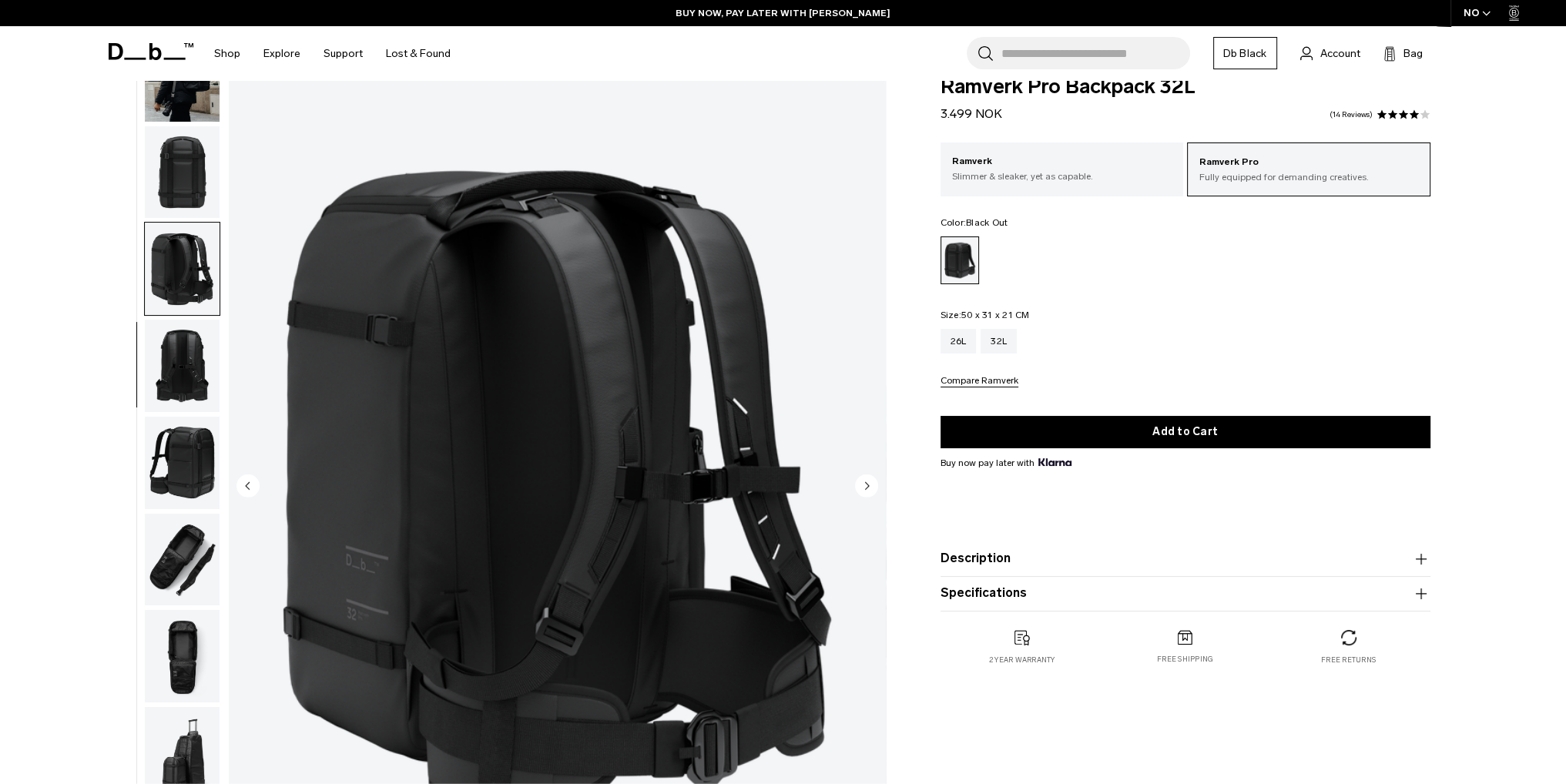
scroll to position [0, 0]
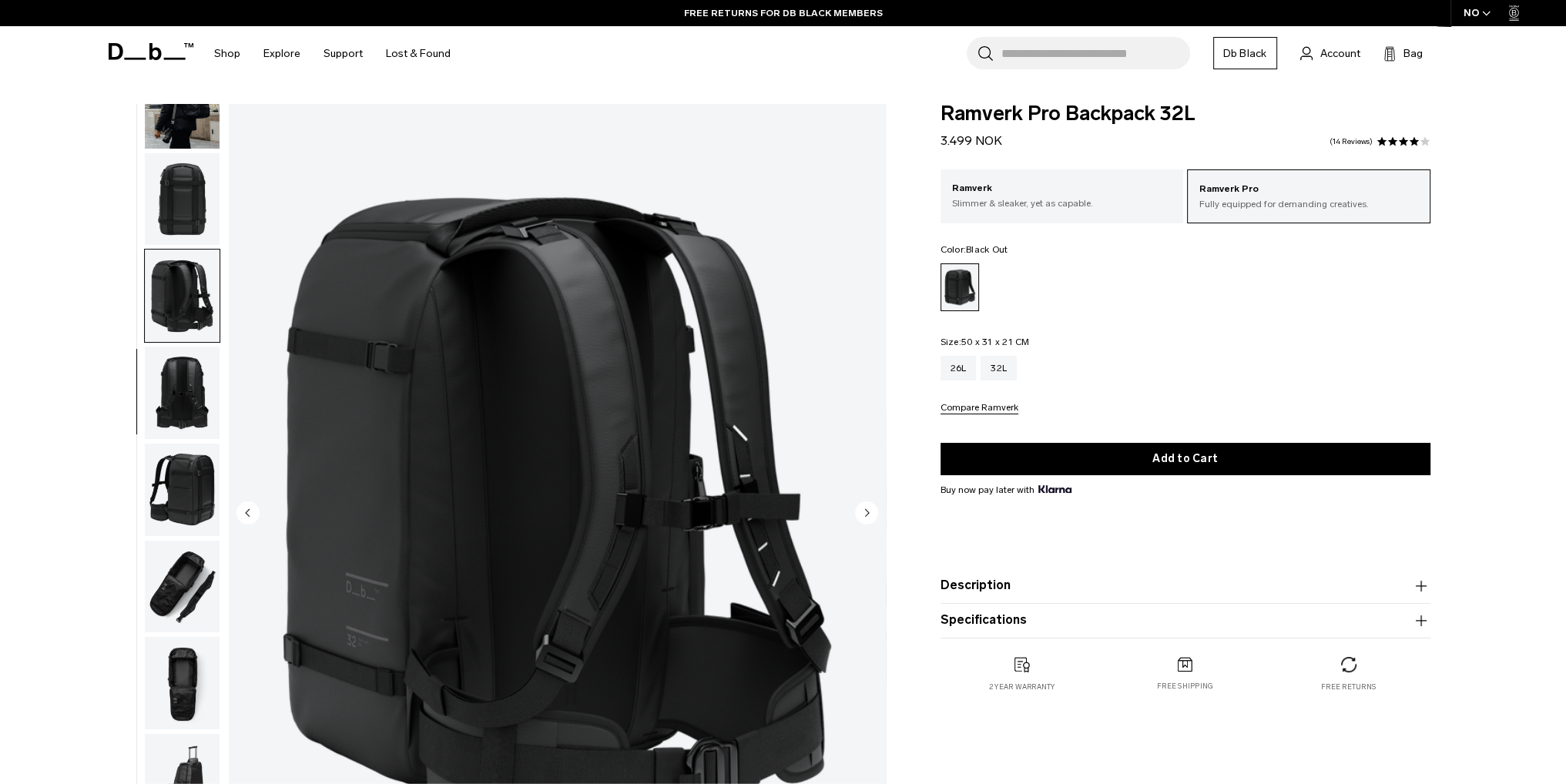
click at [176, 584] on img "button" at bounding box center [182, 586] width 74 height 92
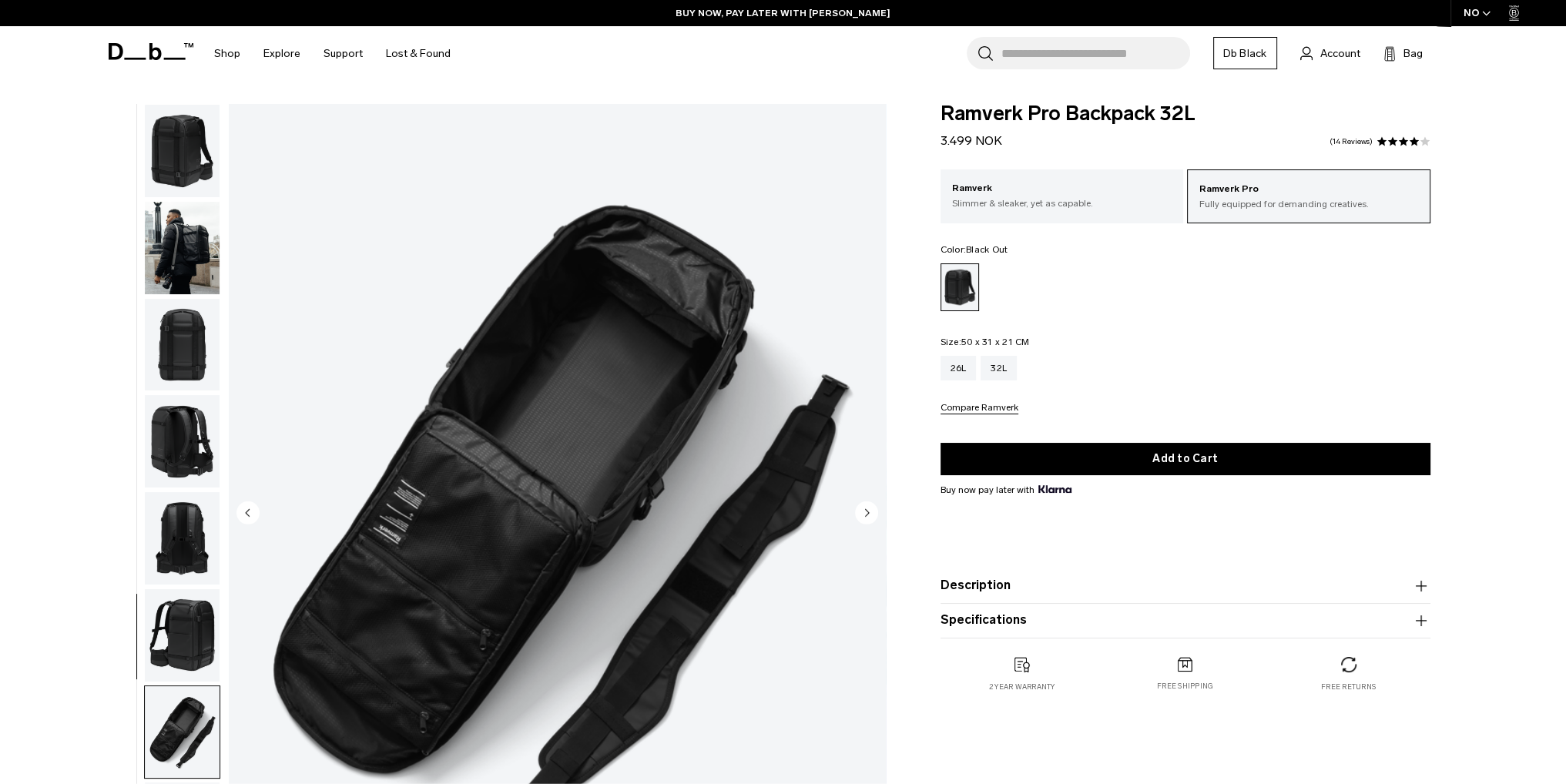
click at [183, 429] on img "button" at bounding box center [182, 441] width 74 height 92
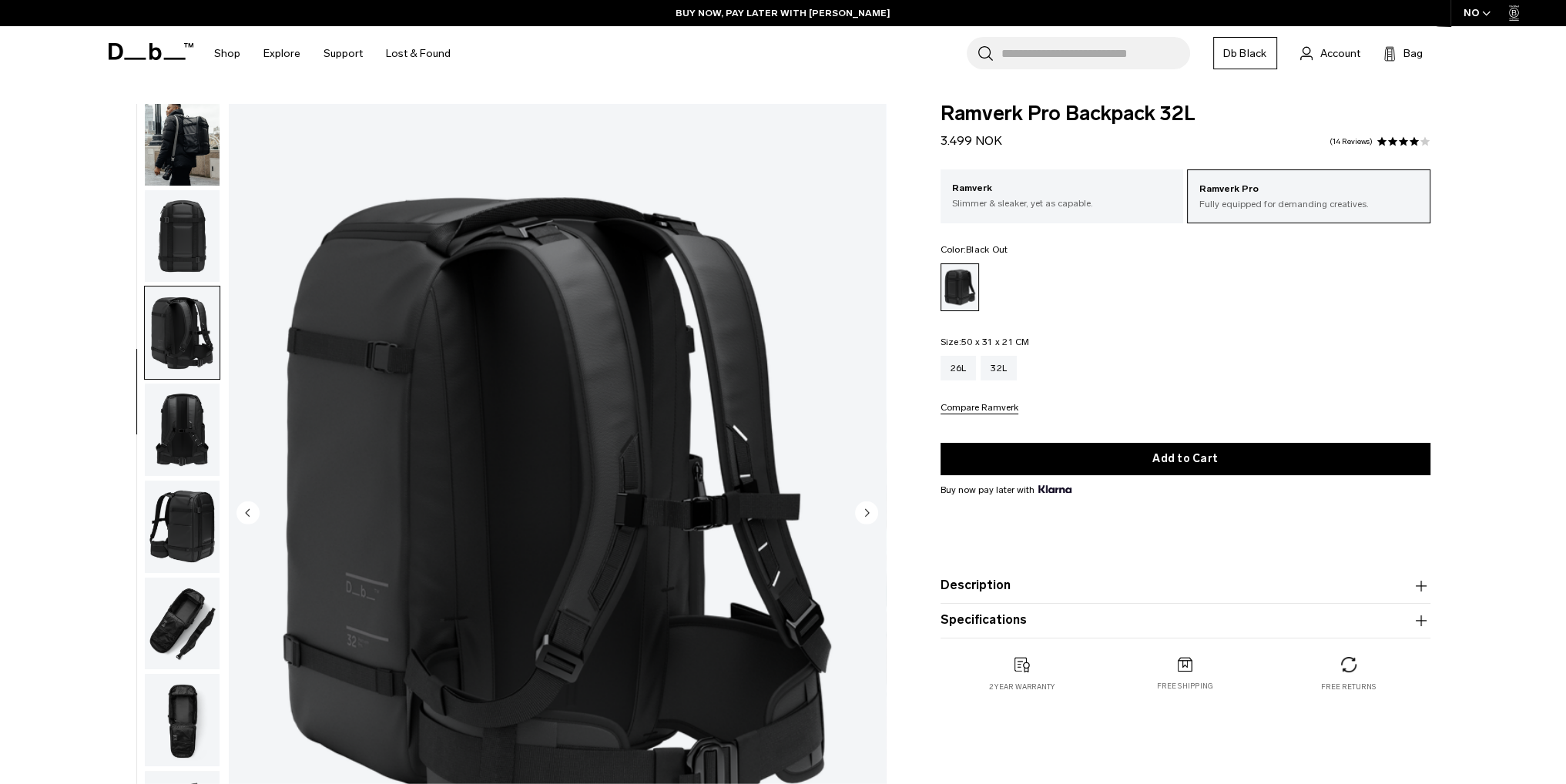
scroll to position [146, 0]
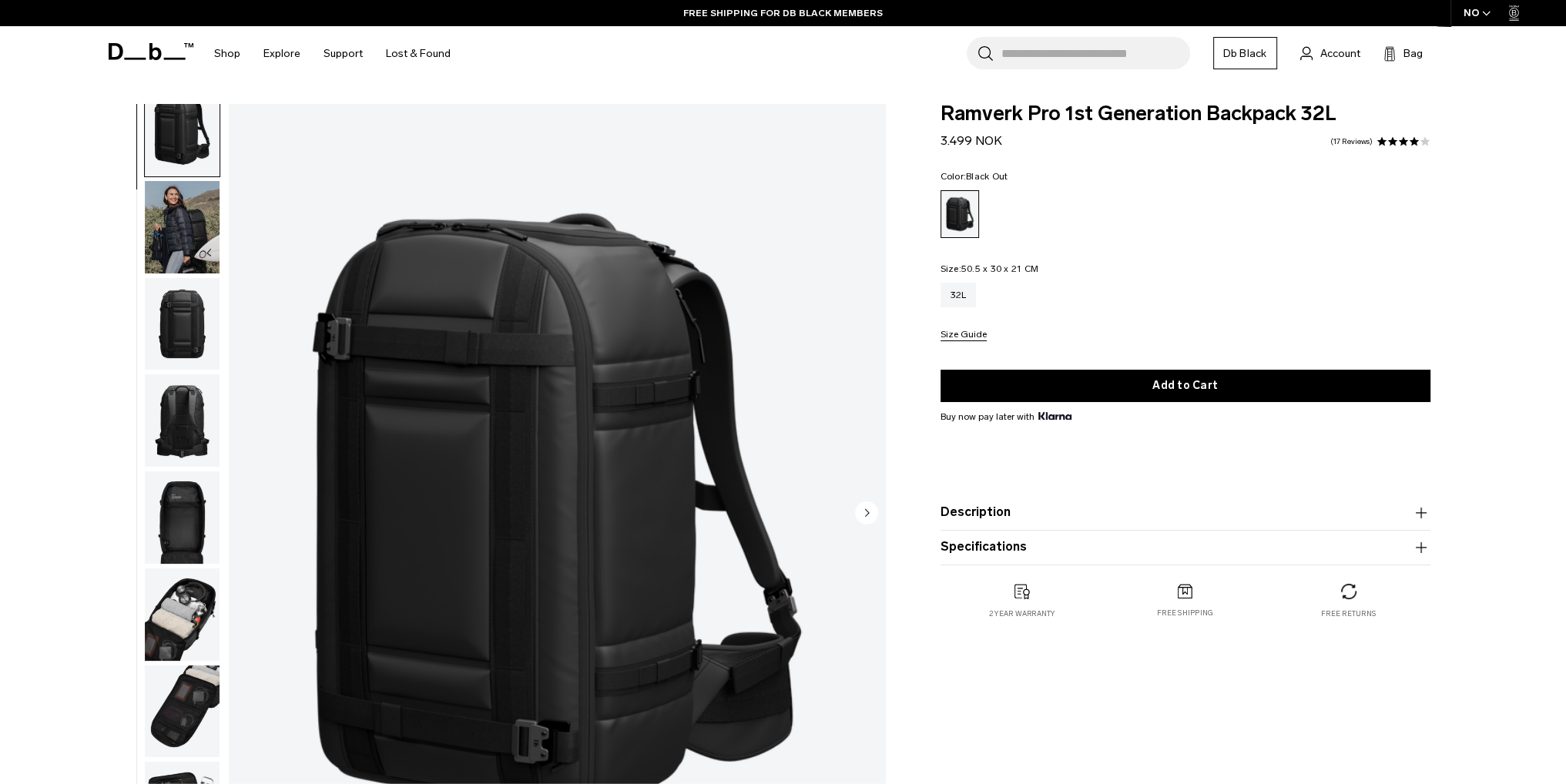
scroll to position [49, 0]
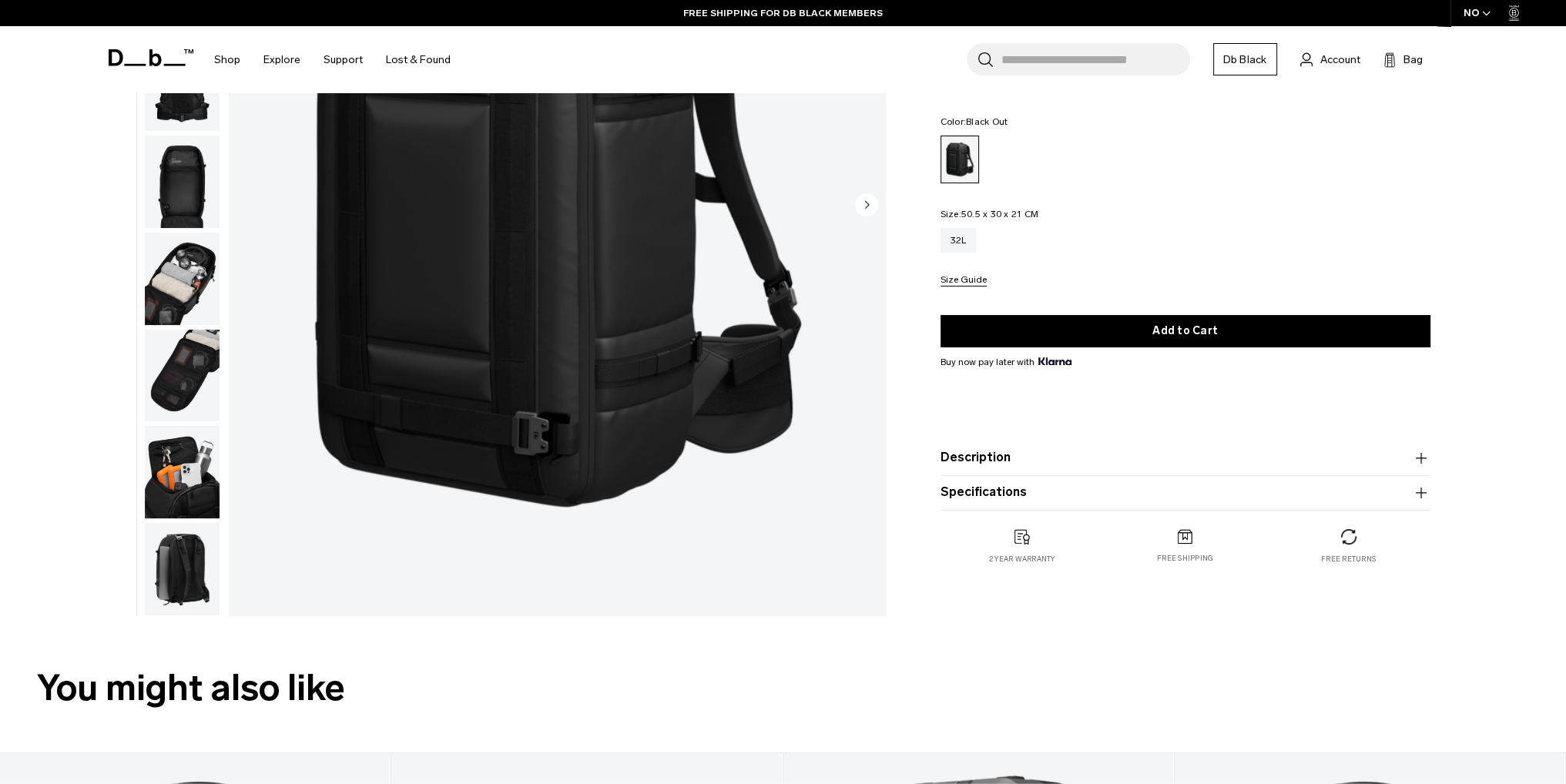
click at [170, 554] on img "button" at bounding box center [182, 569] width 74 height 92
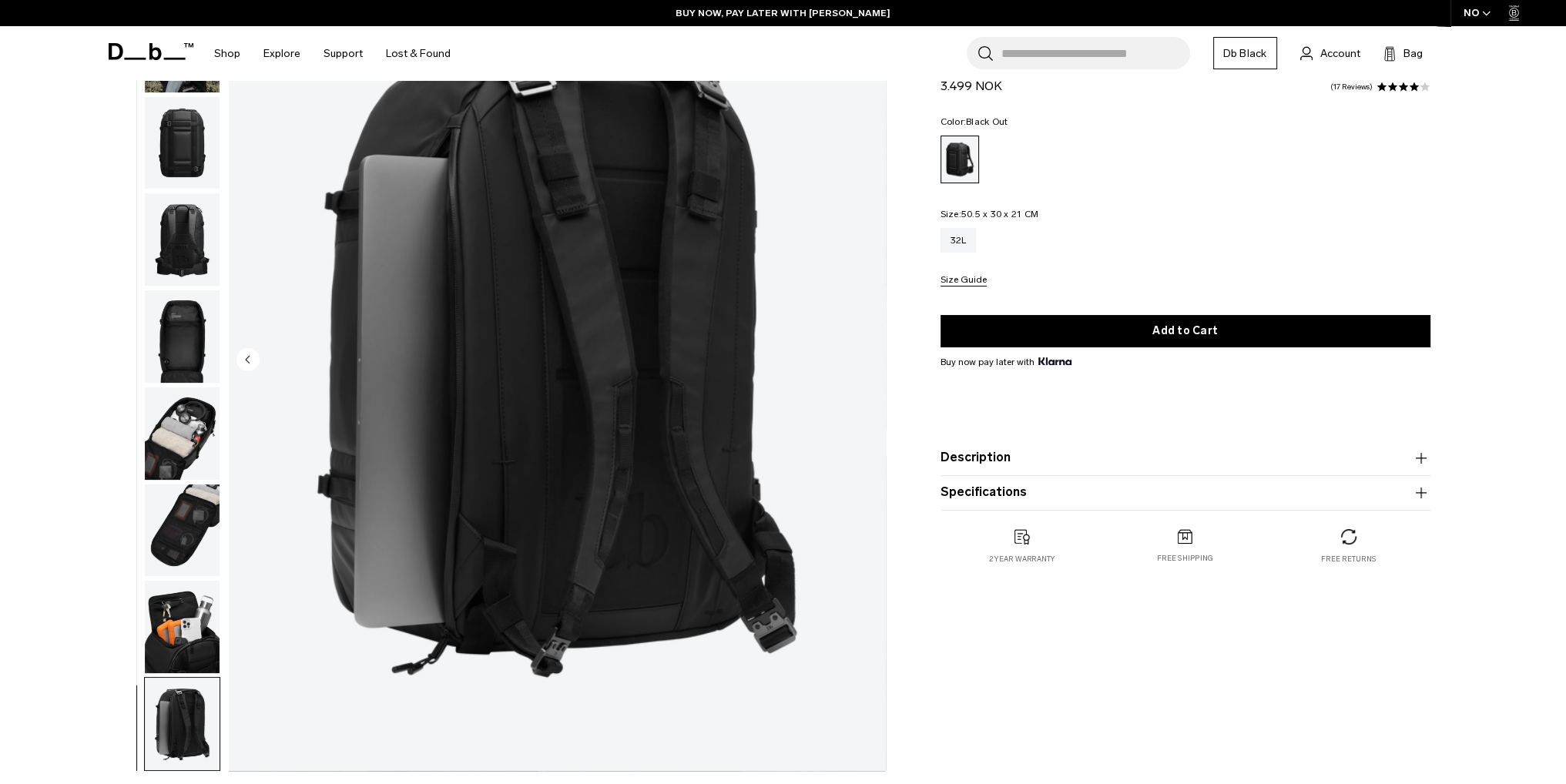
scroll to position [154, 0]
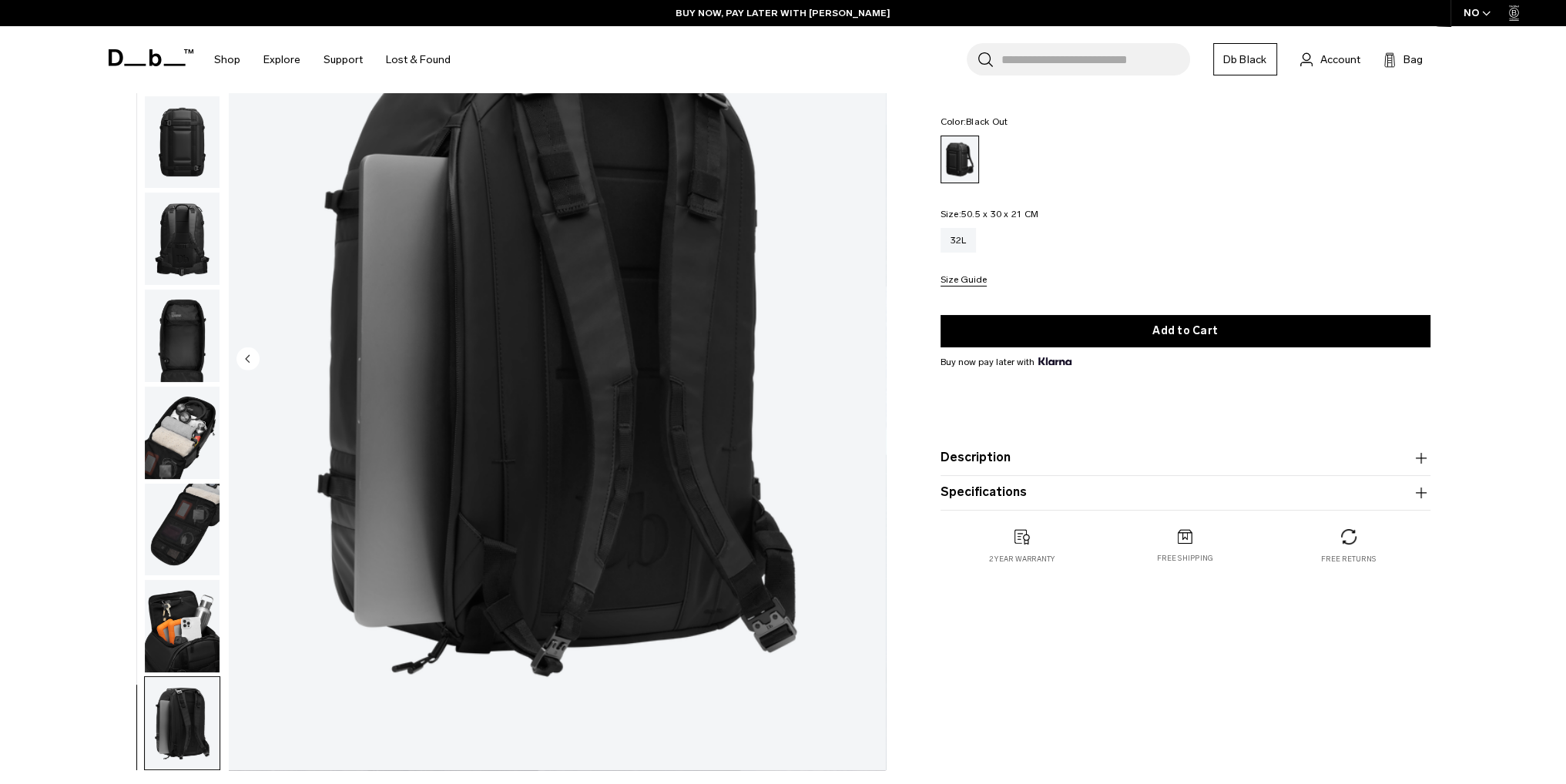
click at [179, 525] on img "button" at bounding box center [182, 530] width 74 height 92
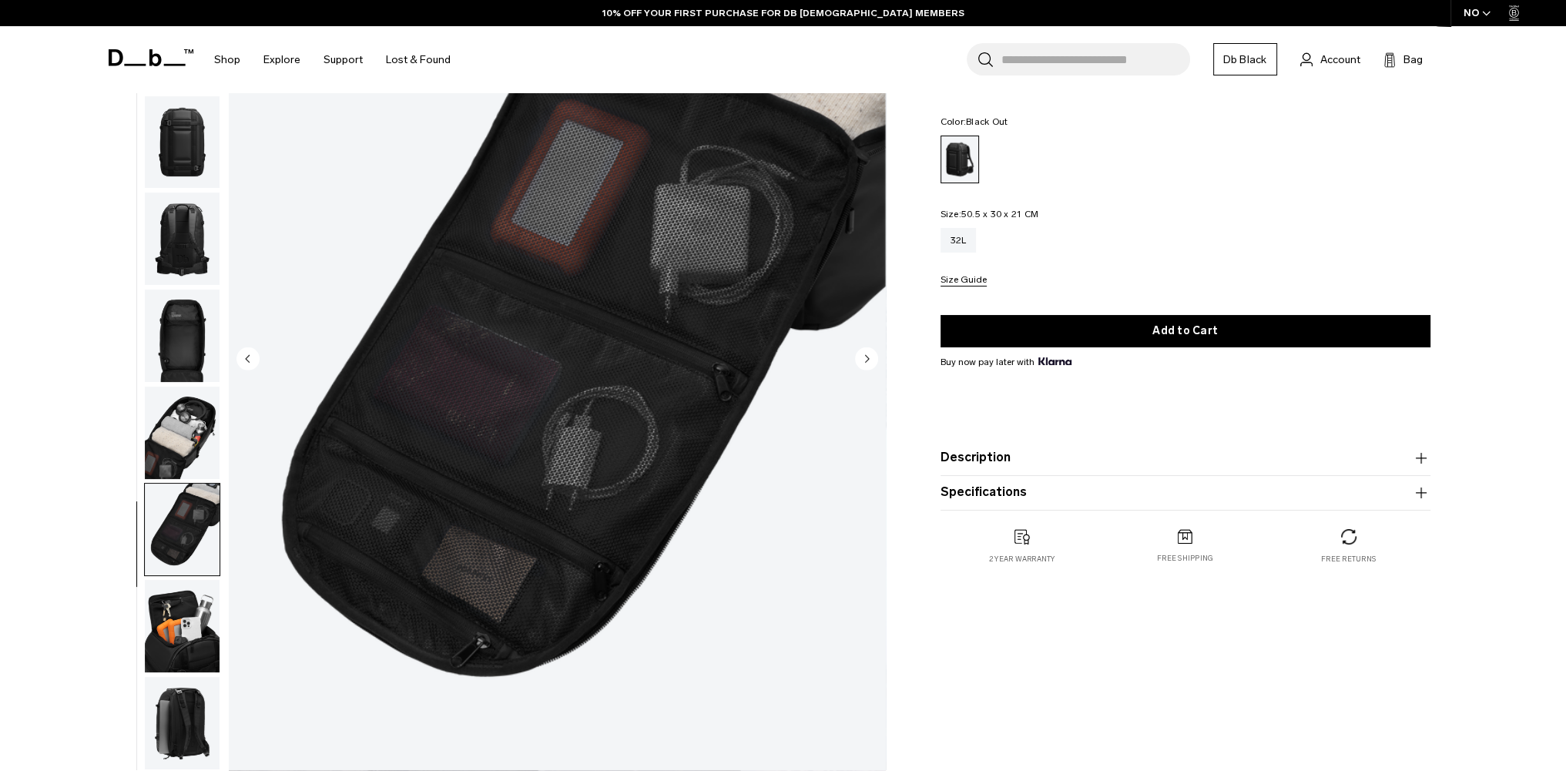
click at [168, 428] on img "button" at bounding box center [182, 433] width 74 height 92
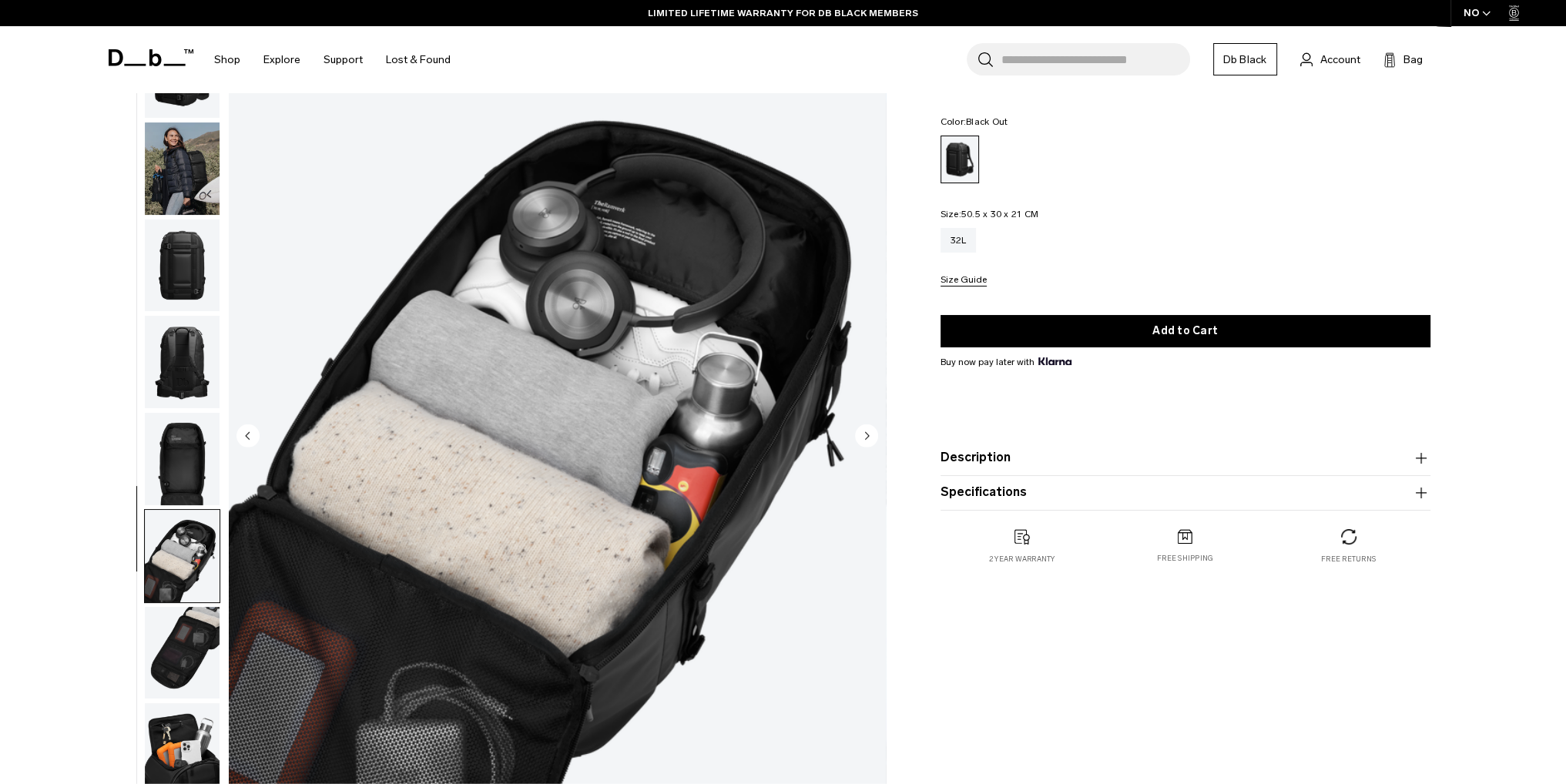
scroll to position [0, 0]
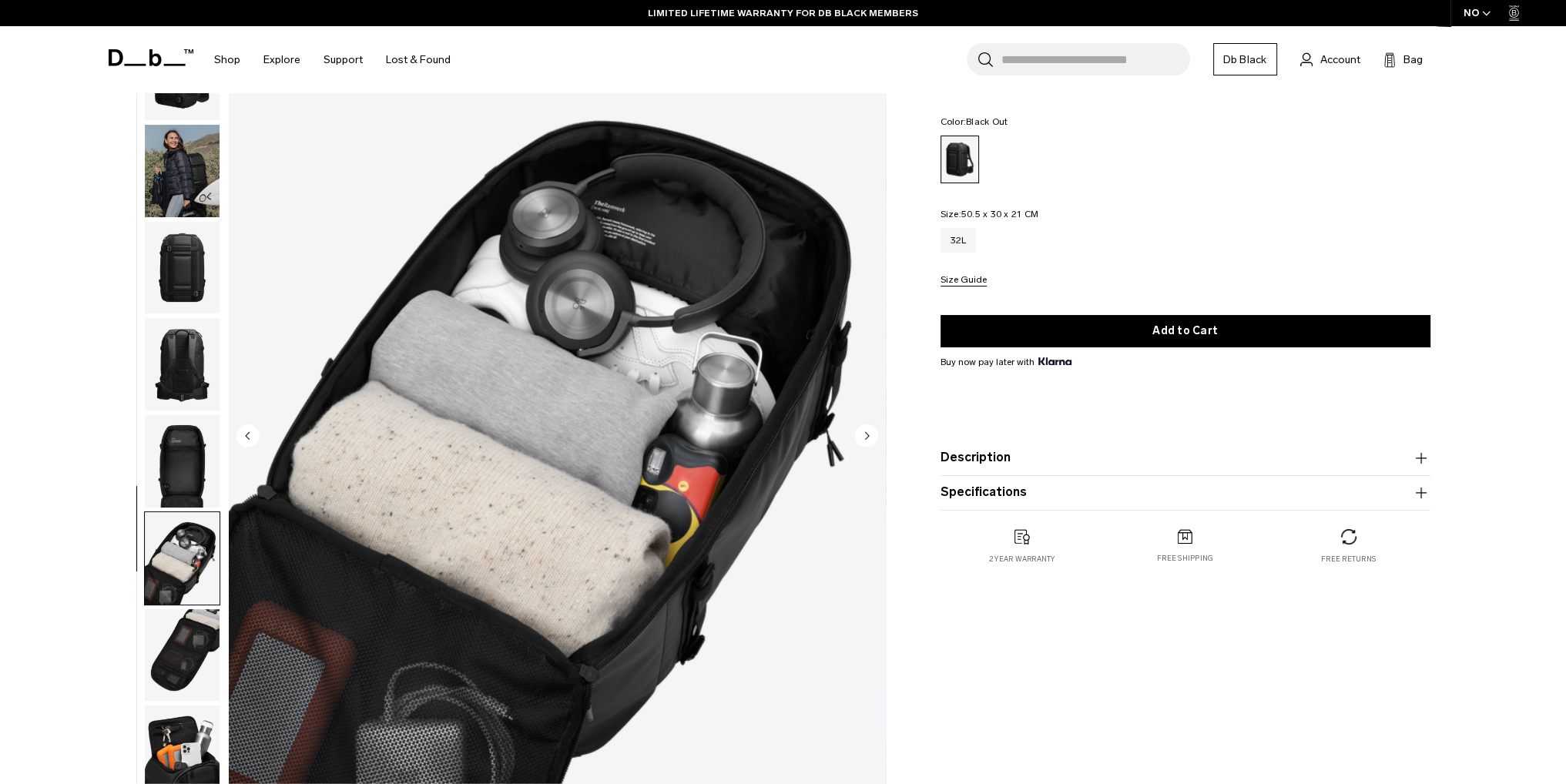
click at [162, 378] on img "button" at bounding box center [182, 364] width 74 height 92
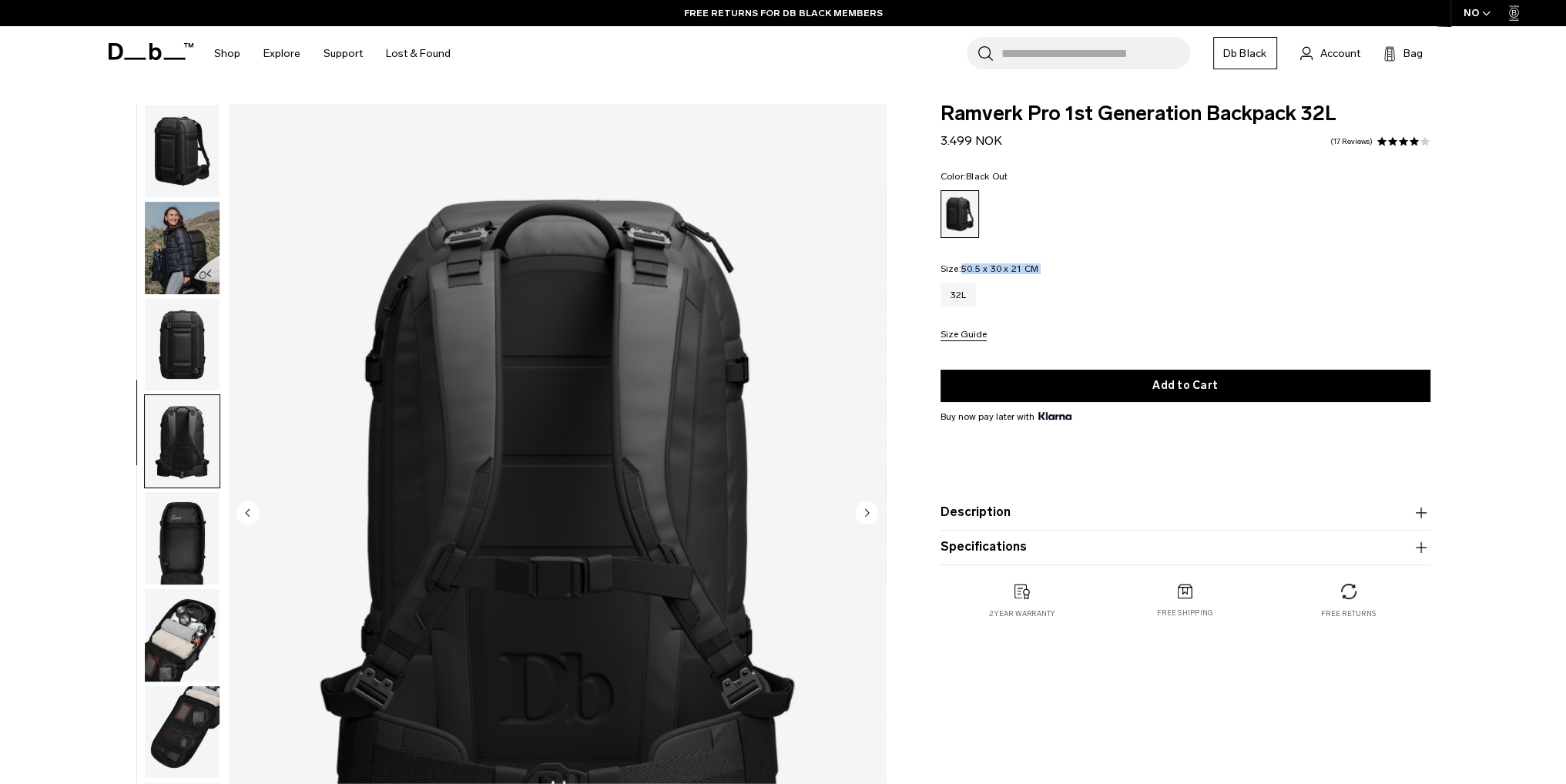
drag, startPoint x: 1051, startPoint y: 274, endPoint x: 961, endPoint y: 266, distance: 90.4
click at [961, 266] on fieldset "Size: 50.5 x 30 x 21 CM Out of stock 32L Size Guide" at bounding box center [1185, 302] width 490 height 77
click at [966, 265] on span "50.5 x 30 x 21 CM" at bounding box center [999, 269] width 77 height 11
drag, startPoint x: 961, startPoint y: 264, endPoint x: 1016, endPoint y: 263, distance: 55.0
click at [1016, 264] on legend "Size: 50.5 x 30 x 21 CM Out of stock" at bounding box center [989, 268] width 99 height 9
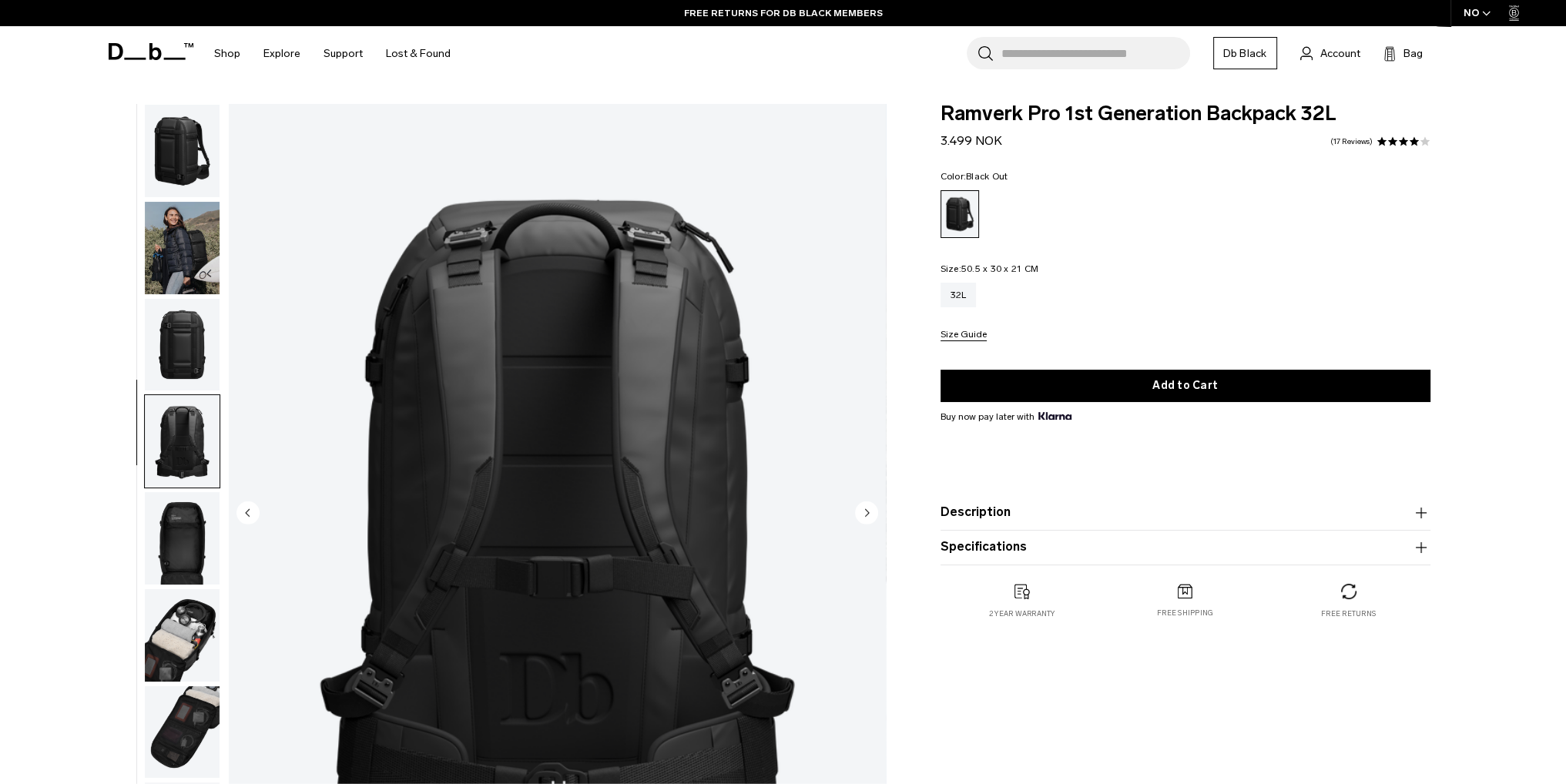
click at [974, 265] on span "50.5 x 30 x 21 CM" at bounding box center [999, 269] width 77 height 11
drag, startPoint x: 983, startPoint y: 265, endPoint x: 971, endPoint y: 266, distance: 12.0
click at [971, 266] on span "50.5 x 30 x 21 CM" at bounding box center [999, 269] width 77 height 11
drag, startPoint x: 1372, startPoint y: 614, endPoint x: 1320, endPoint y: 617, distance: 52.1
click at [1321, 617] on p "Free returns" at bounding box center [1348, 614] width 54 height 11
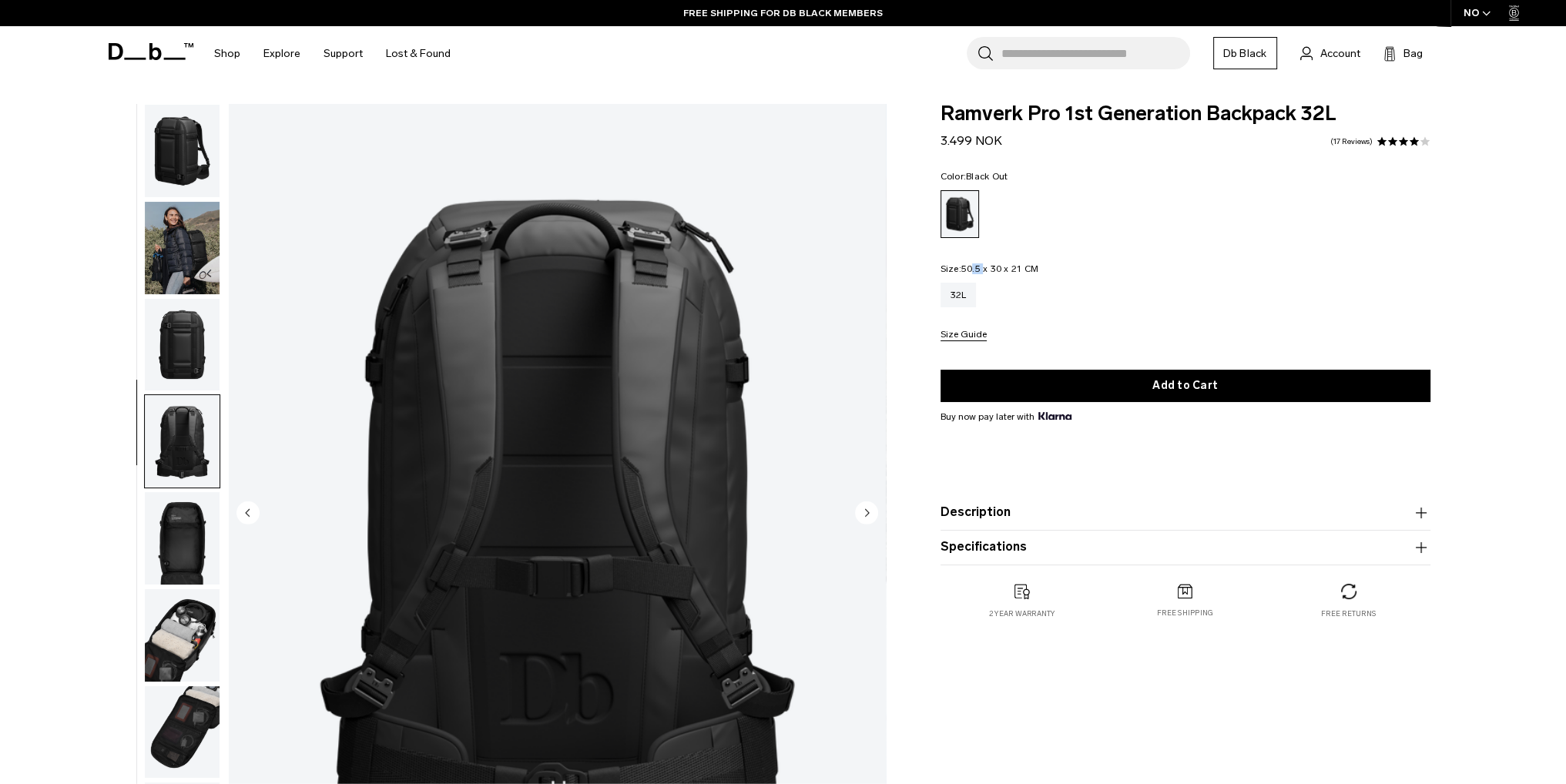
click at [1321, 617] on p "Free returns" at bounding box center [1348, 614] width 54 height 11
drag, startPoint x: 1361, startPoint y: 613, endPoint x: 1383, endPoint y: 613, distance: 22.0
click at [1383, 613] on div "Free returns" at bounding box center [1349, 601] width 163 height 35
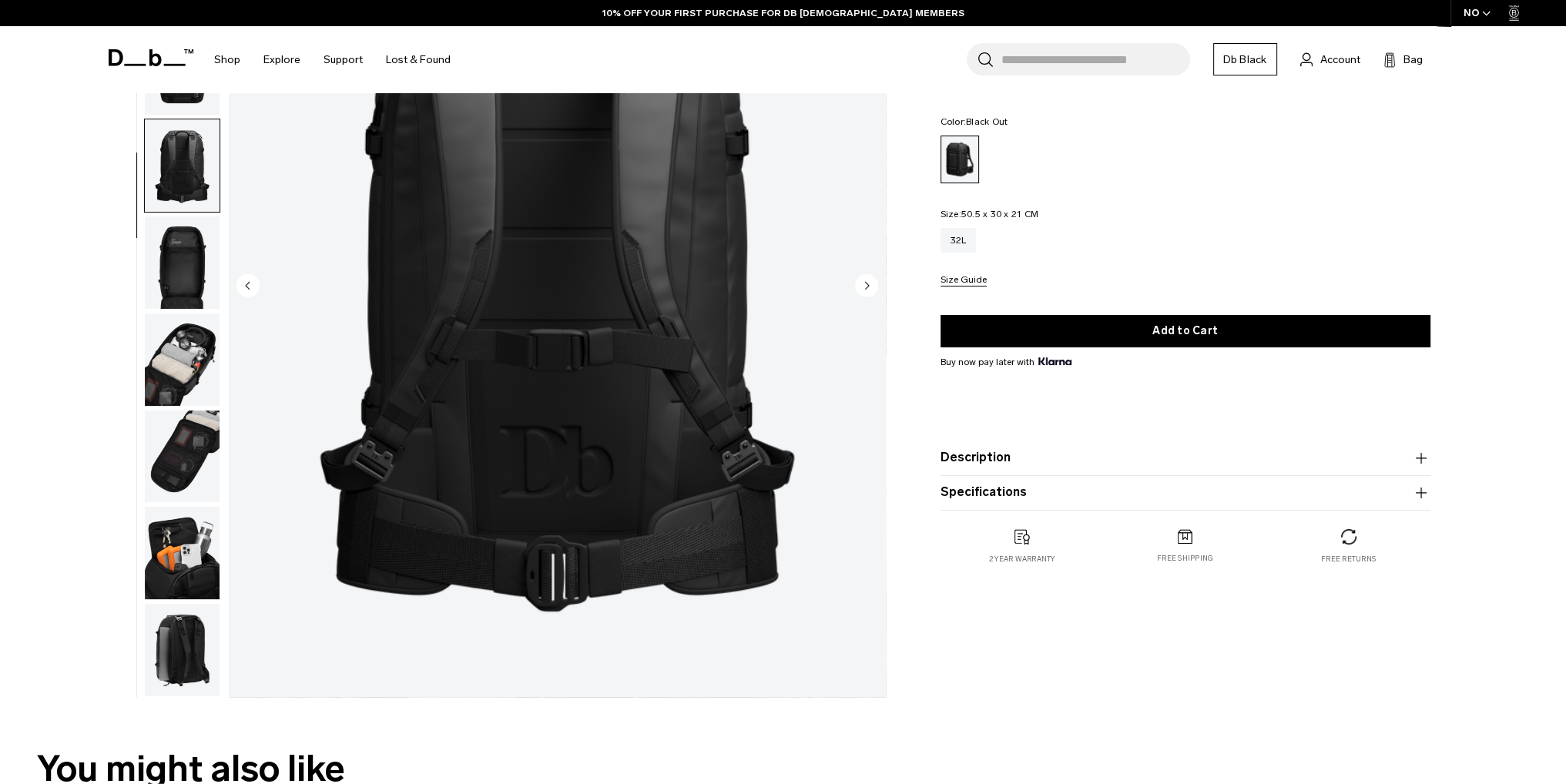
scroll to position [231, 0]
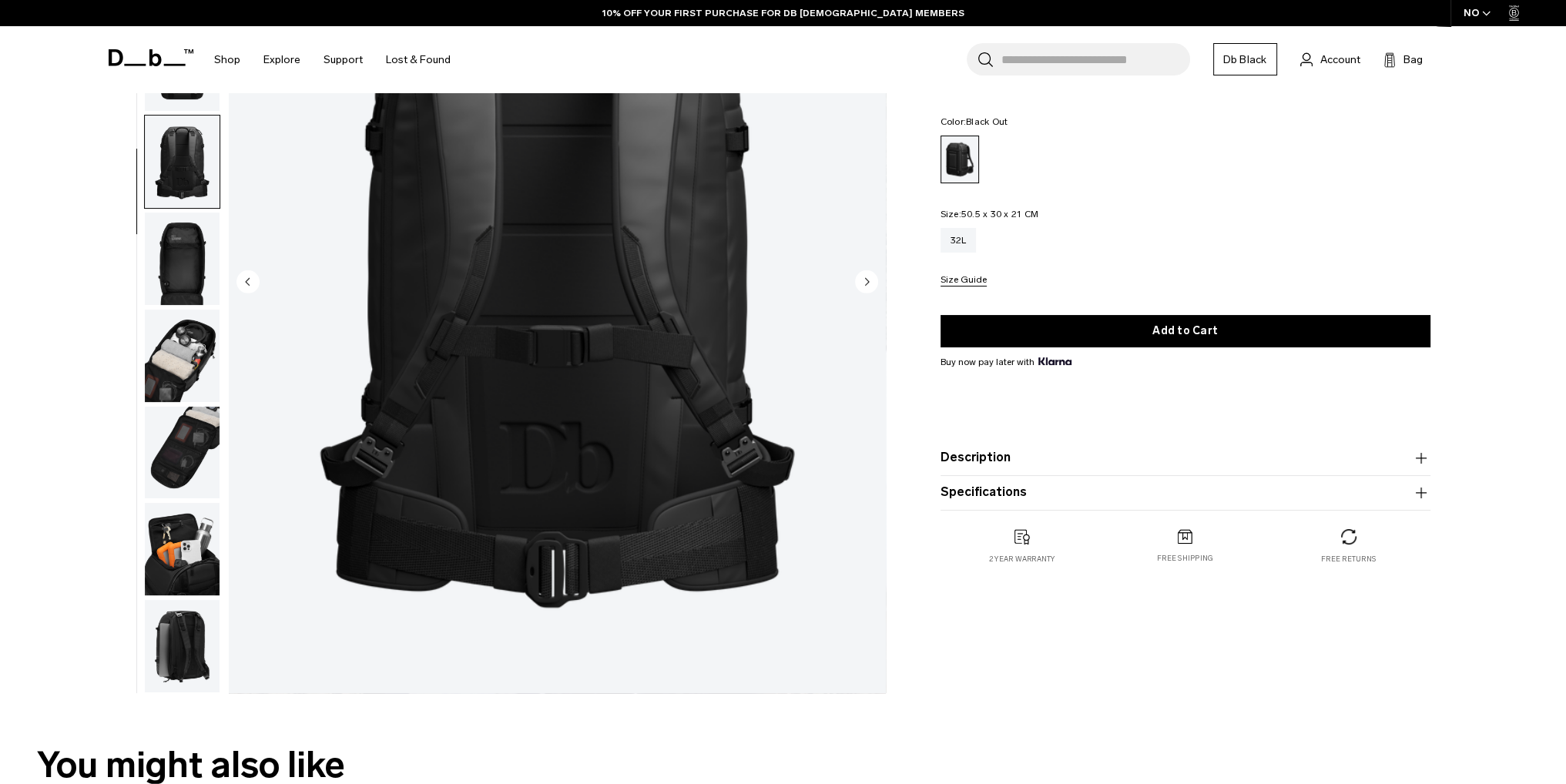
click at [179, 610] on img "button" at bounding box center [182, 646] width 74 height 92
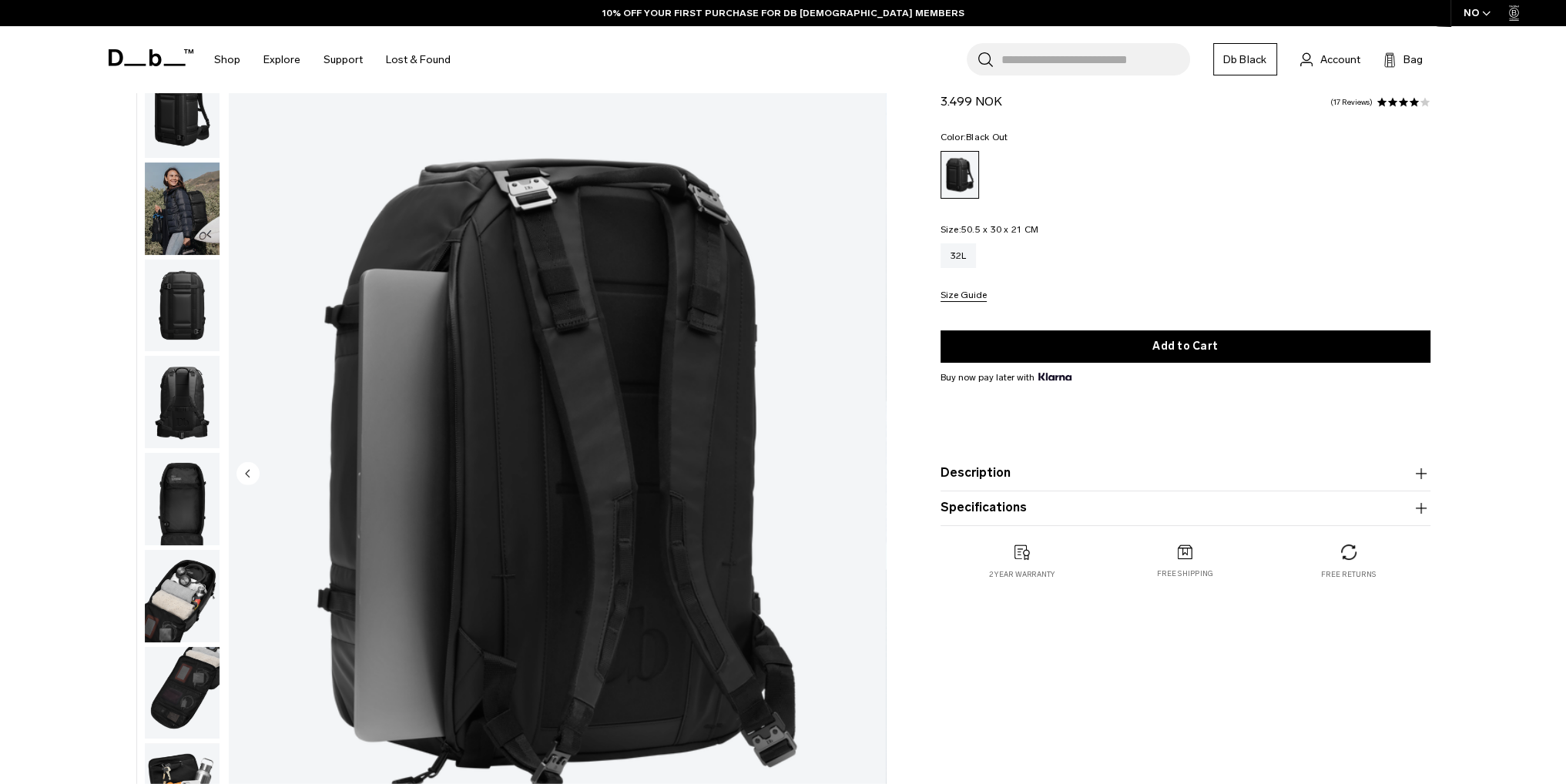
scroll to position [0, 0]
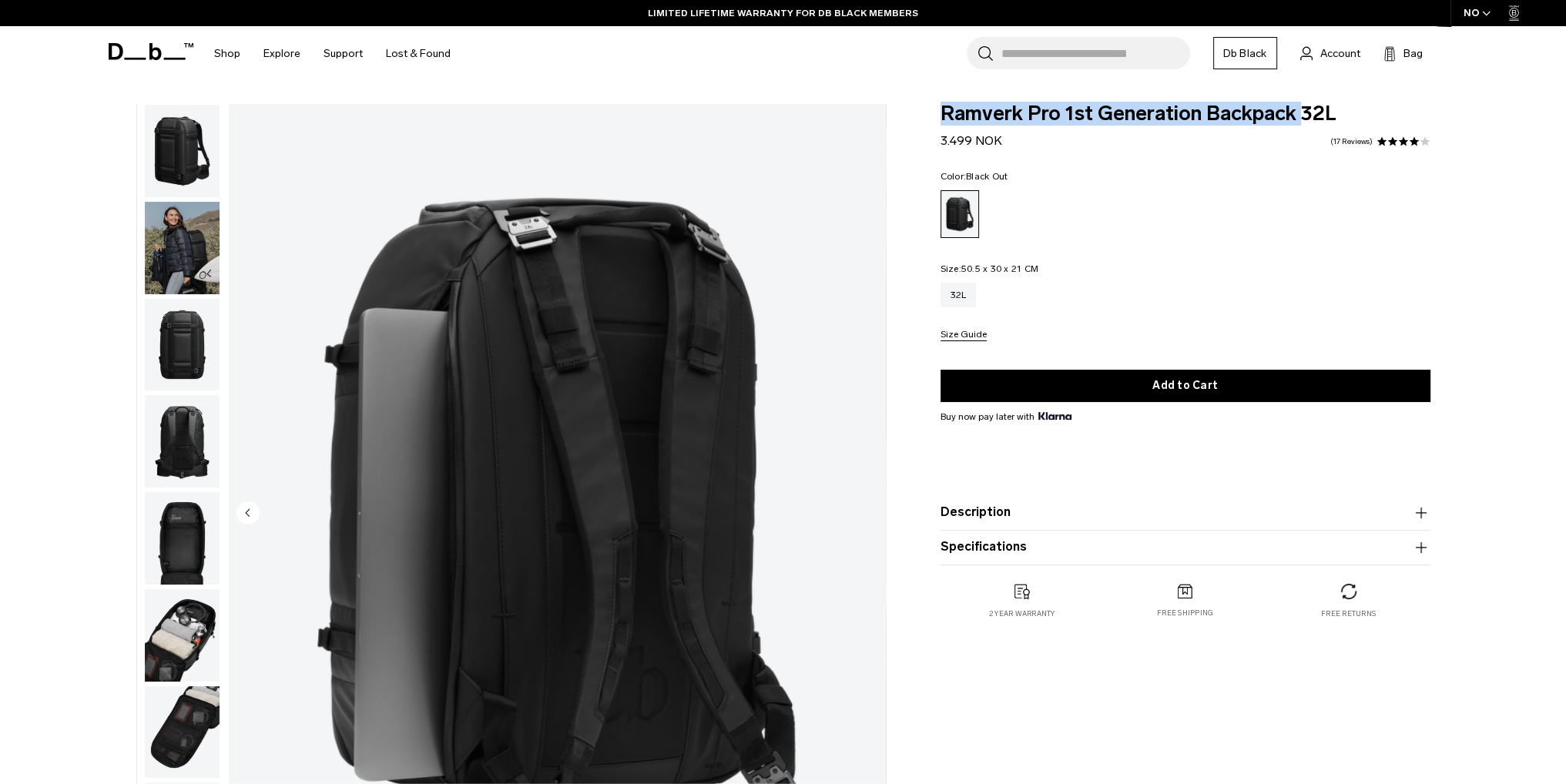
drag, startPoint x: 946, startPoint y: 117, endPoint x: 1301, endPoint y: 100, distance: 355.4
click at [1301, 100] on body "Skip to content BUY NOW, PAY LATER WITH KLARNA 10% OFF YOUR FIRST PURCHASE FOR …" at bounding box center [783, 392] width 1566 height 784
drag, startPoint x: 1335, startPoint y: 115, endPoint x: 943, endPoint y: 115, distance: 392.0
click at [943, 115] on span "Ramverk Pro 1st Generation Backpack 32L" at bounding box center [1185, 114] width 490 height 20
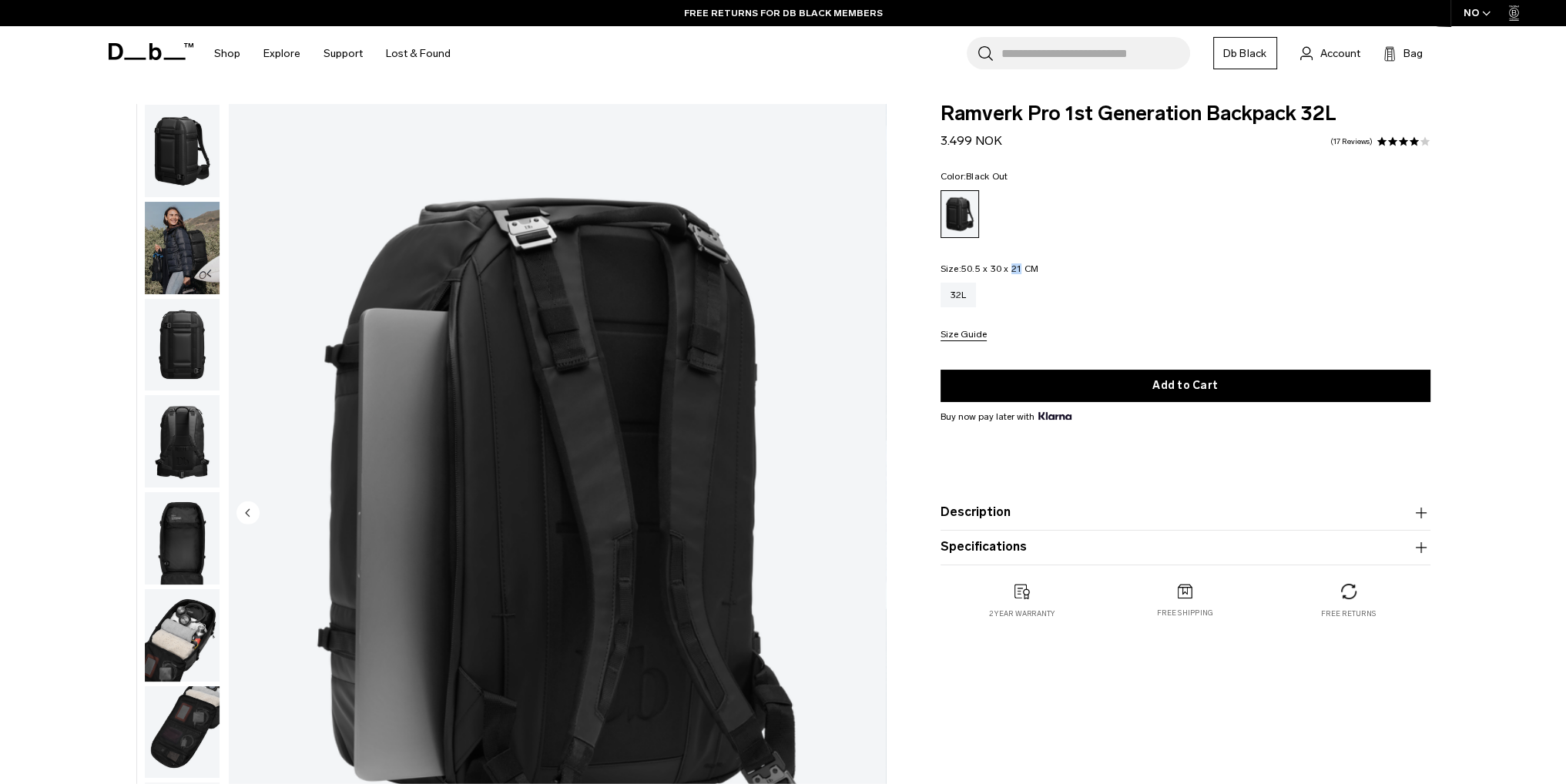
drag, startPoint x: 1011, startPoint y: 269, endPoint x: 1023, endPoint y: 269, distance: 12.0
click at [1023, 269] on span "50.5 x 30 x 21 CM" at bounding box center [999, 269] width 77 height 11
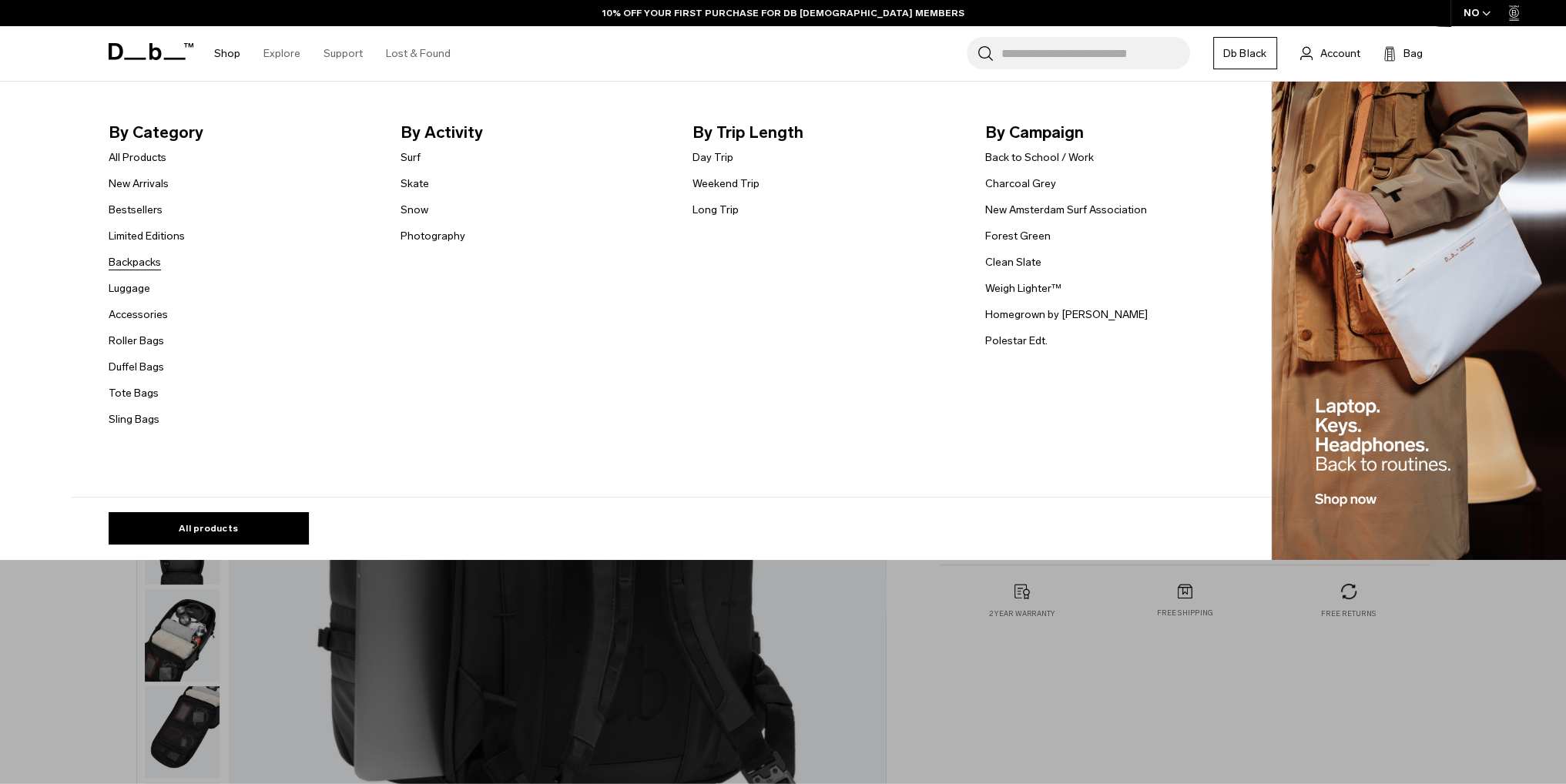
click at [138, 261] on link "Backpacks" at bounding box center [135, 262] width 53 height 16
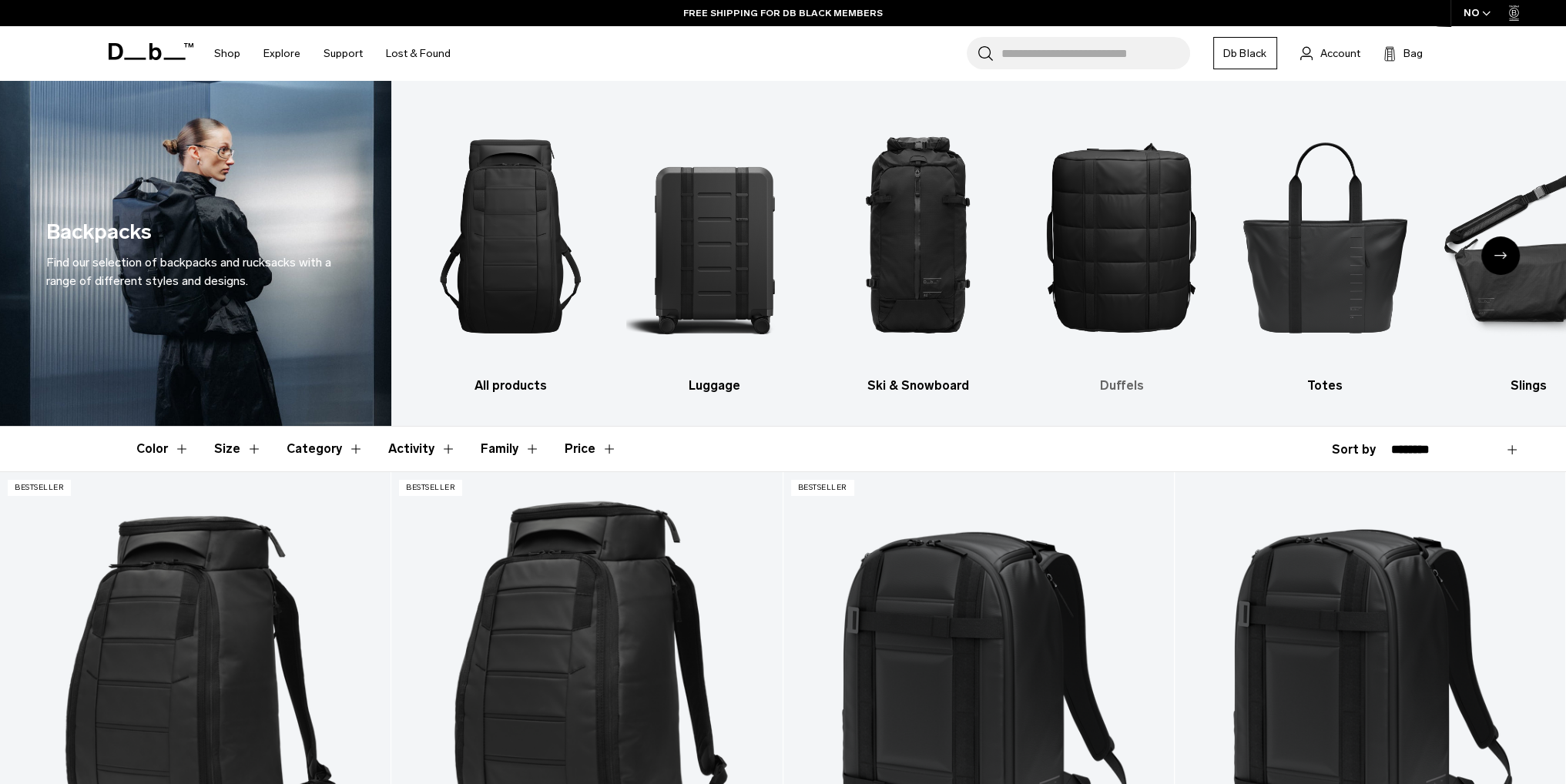
click at [1137, 387] on h3 "Duffels" at bounding box center [1121, 385] width 177 height 18
